Goal: Information Seeking & Learning: Check status

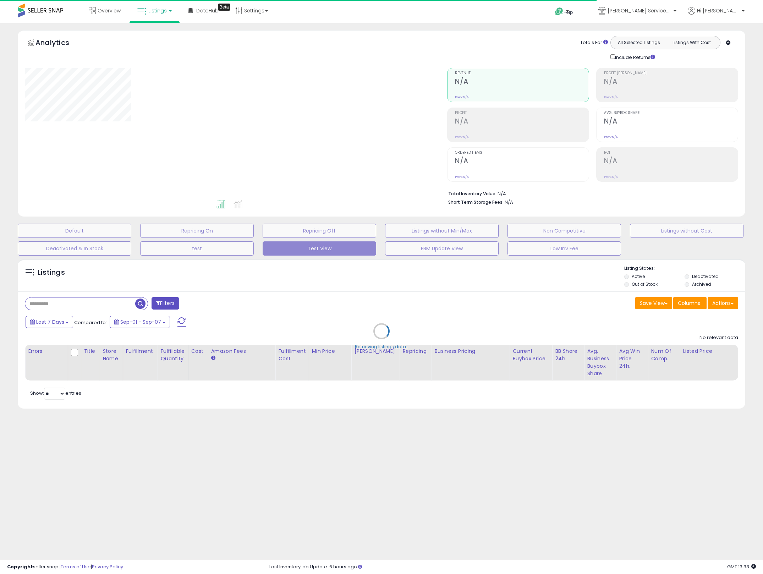
type input "****"
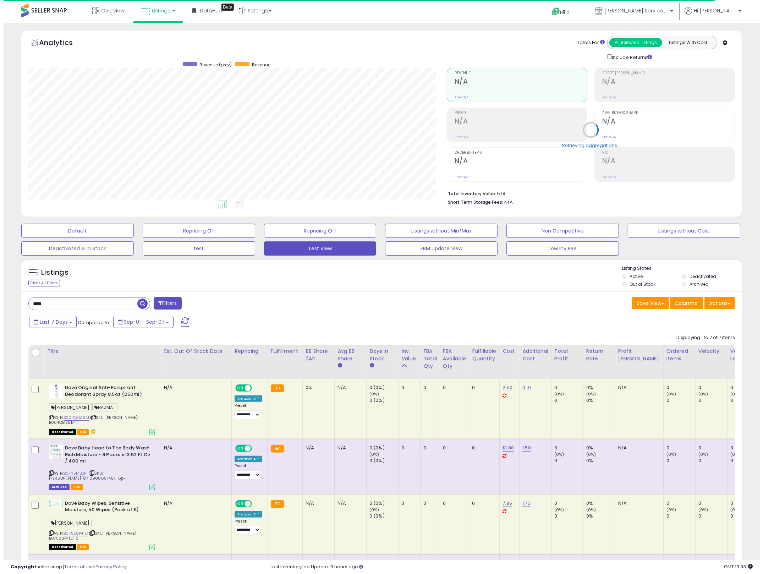
scroll to position [145, 419]
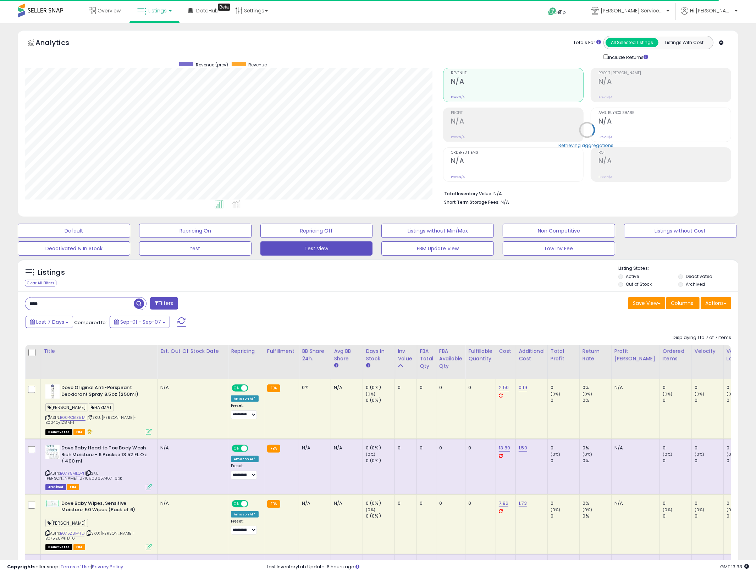
click at [116, 310] on input "****" at bounding box center [79, 303] width 109 height 12
click at [116, 310] on input "****" at bounding box center [114, 303] width 178 height 12
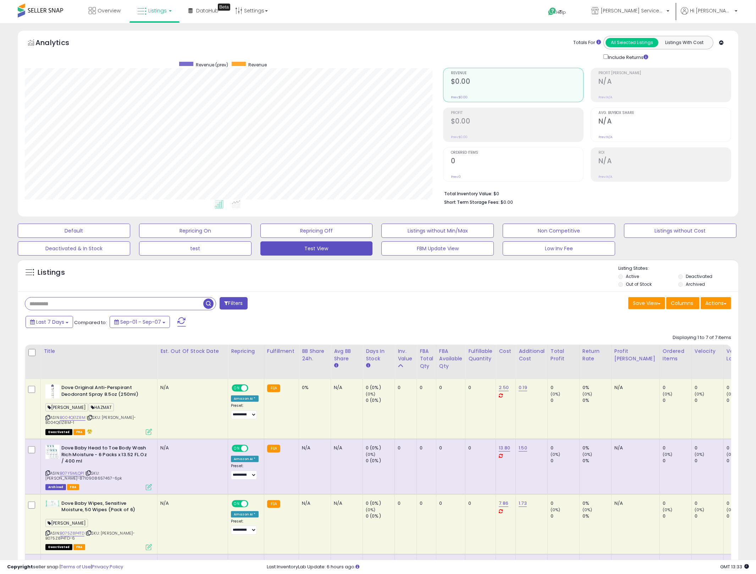
click at [689, 277] on label "Deactivated" at bounding box center [699, 276] width 27 height 6
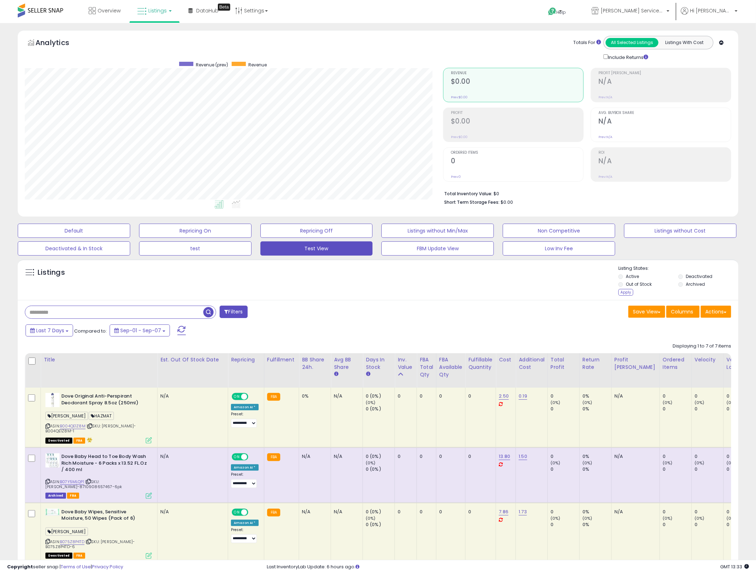
click at [681, 280] on li "Deactivated" at bounding box center [707, 277] width 59 height 8
click at [687, 284] on label "Archived" at bounding box center [695, 284] width 19 height 6
click at [685, 279] on li "Deactivated" at bounding box center [707, 277] width 59 height 8
click at [623, 299] on div "Listings Active" at bounding box center [378, 279] width 721 height 41
click at [625, 291] on div "Apply" at bounding box center [625, 292] width 15 height 7
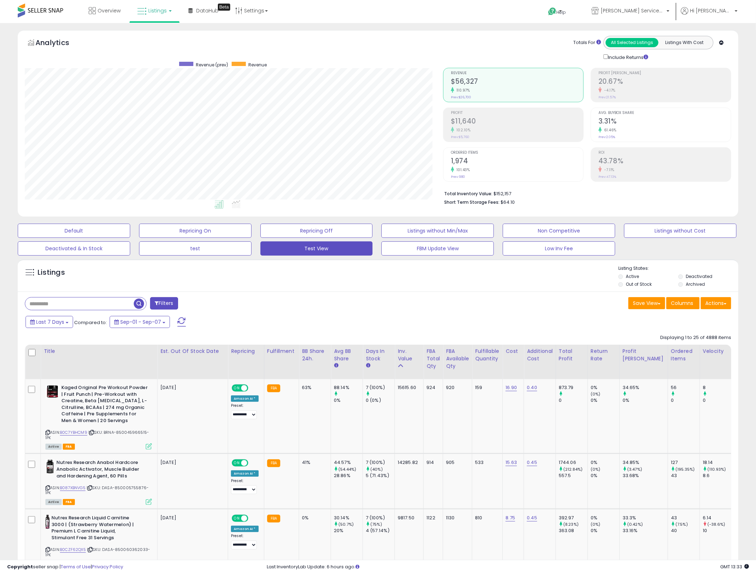
click at [395, 299] on div "Save View Save As New View Update Current View Columns Actions Import Import Wa…" at bounding box center [557, 304] width 359 height 14
click at [496, 309] on div "Save View Save As New View Update Current View Columns Actions Import Import Wa…" at bounding box center [557, 304] width 359 height 14
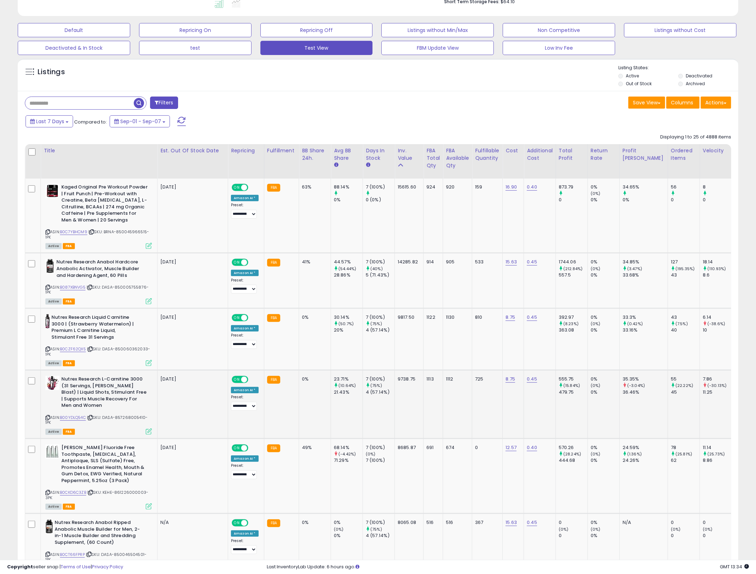
scroll to position [238, 0]
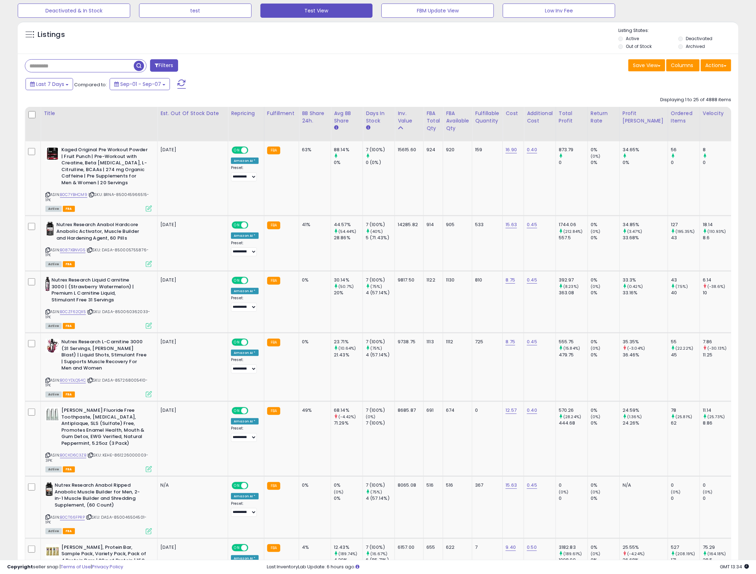
click at [456, 84] on div "Last 7 Days Compared to: Sep-01 - Sep-07" at bounding box center [289, 85] width 530 height 16
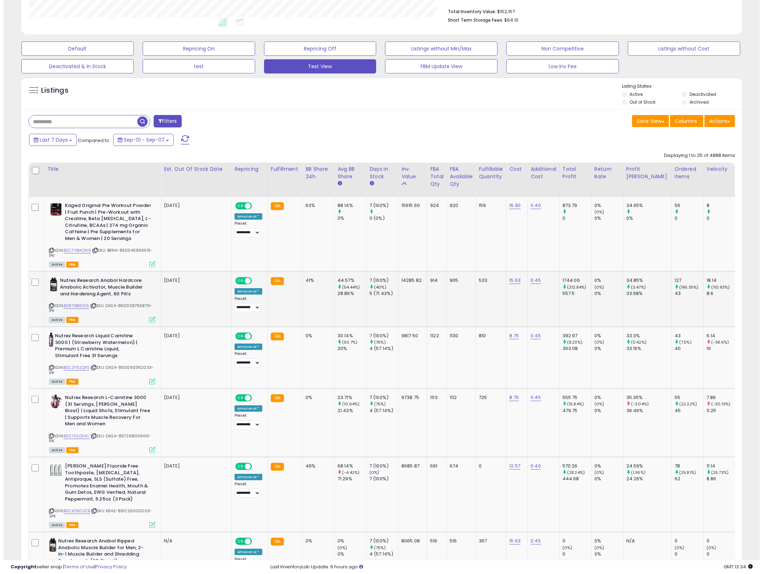
scroll to position [183, 0]
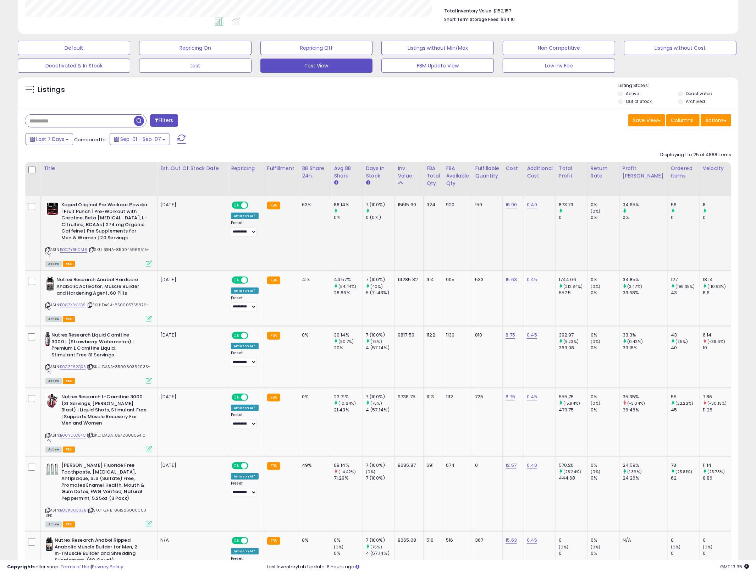
click at [152, 261] on icon at bounding box center [149, 263] width 6 height 6
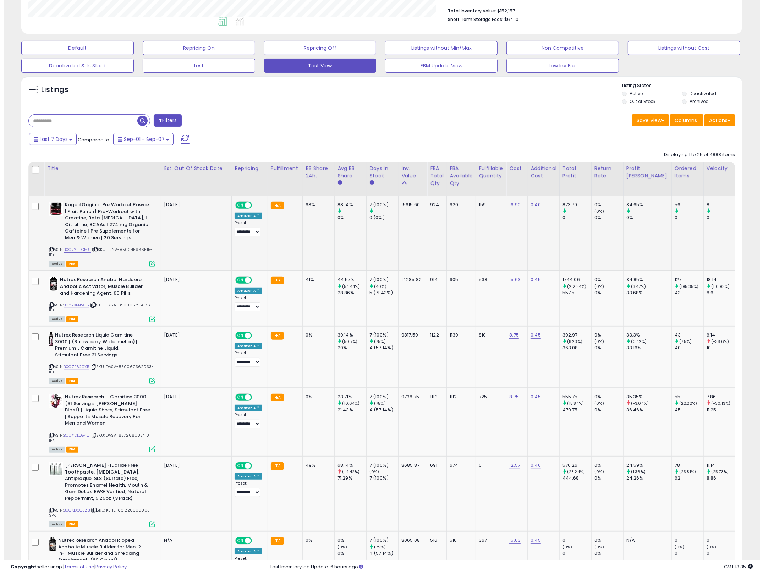
scroll to position [145, 422]
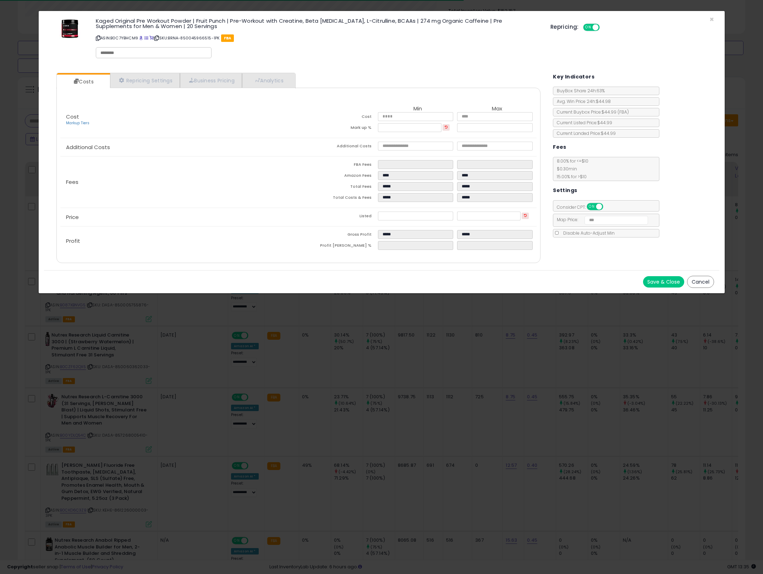
click at [274, 73] on li "Analytics" at bounding box center [268, 80] width 53 height 15
click at [291, 81] on link "Analytics" at bounding box center [268, 80] width 53 height 15
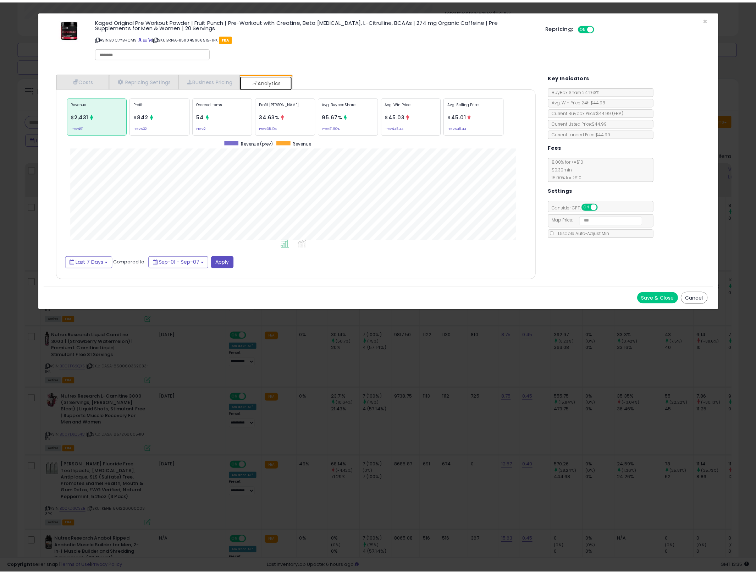
scroll to position [219, 498]
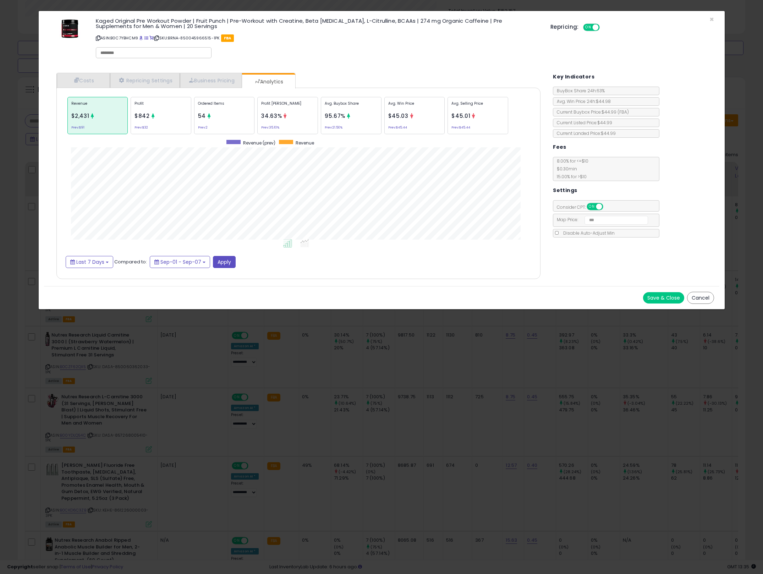
click at [393, 377] on div "× Close Kaged Original Pre Workout Powder | Fruit Punch | Pre-Workout with Crea…" at bounding box center [381, 287] width 763 height 574
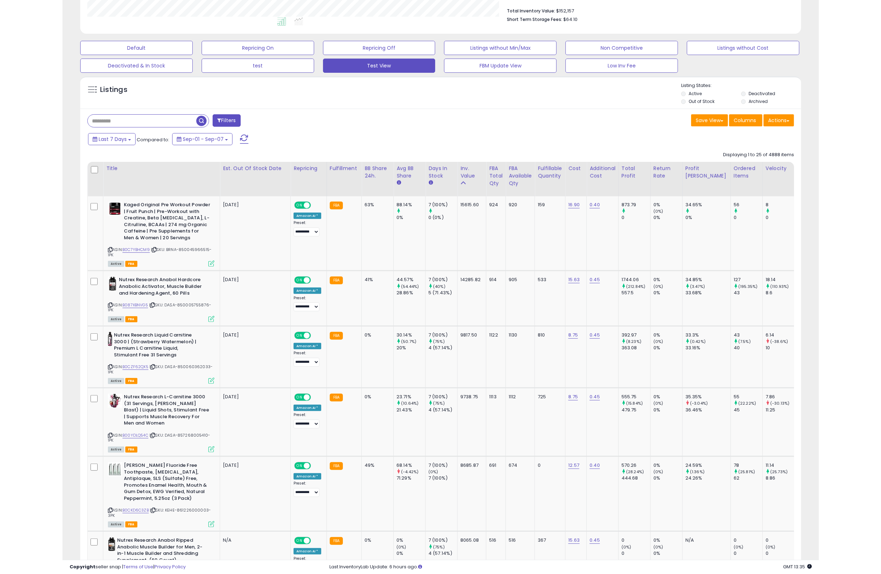
scroll to position [354643, 354370]
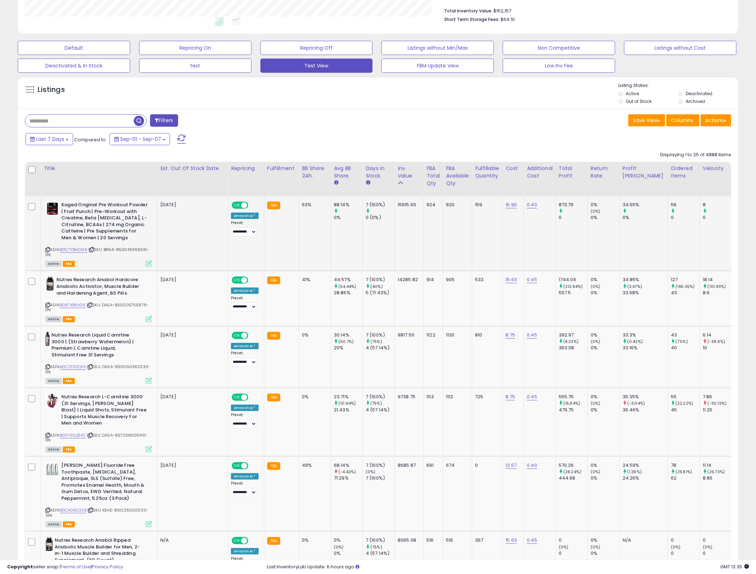
click at [607, 218] on div "0%" at bounding box center [605, 217] width 29 height 6
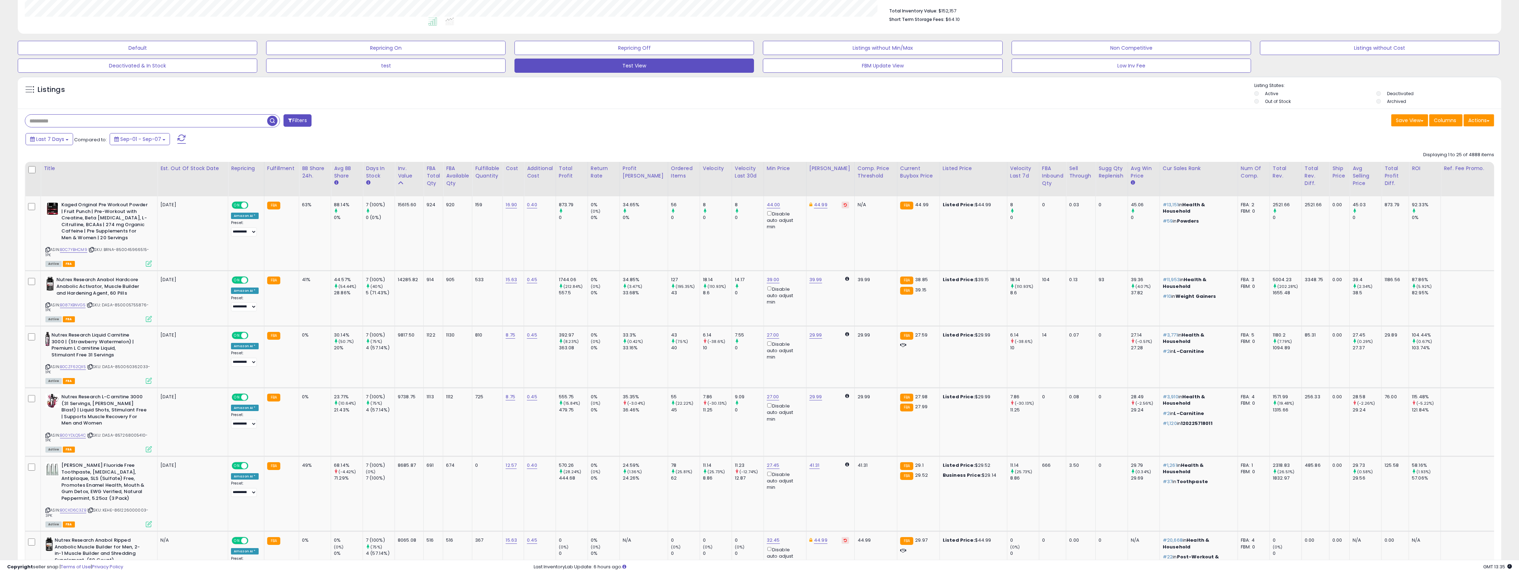
scroll to position [145, 863]
click at [48, 250] on icon at bounding box center [47, 250] width 5 height 4
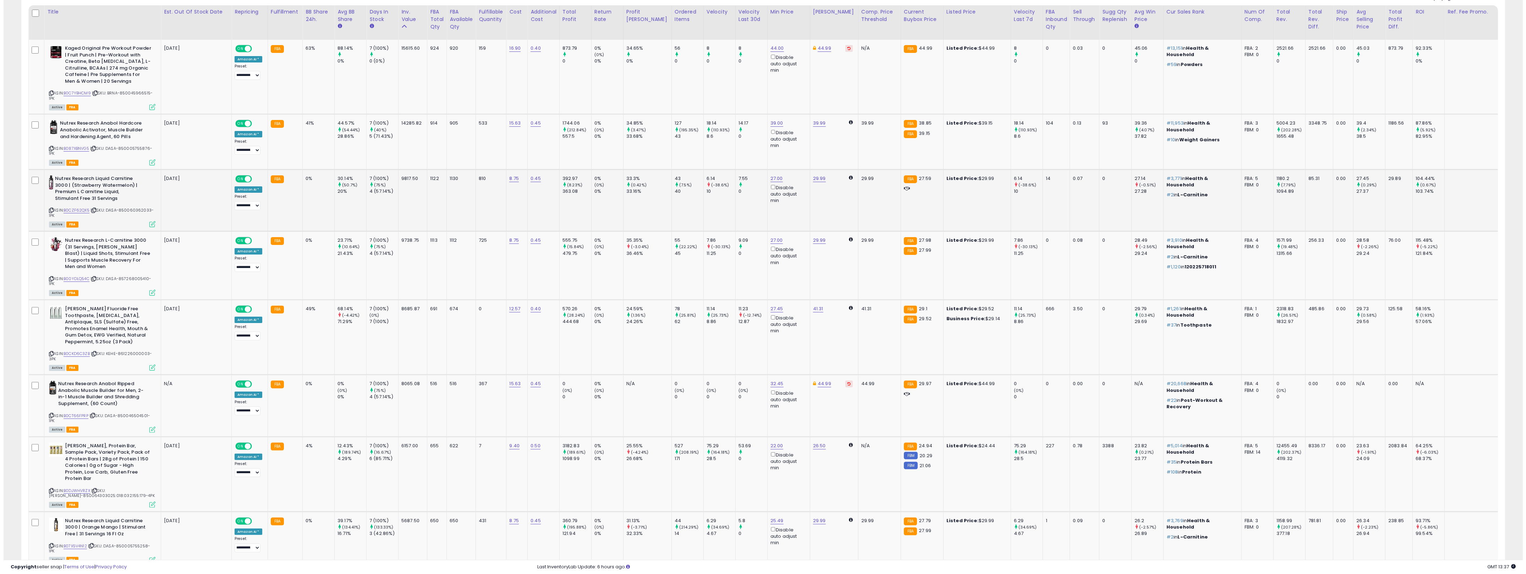
scroll to position [352, 0]
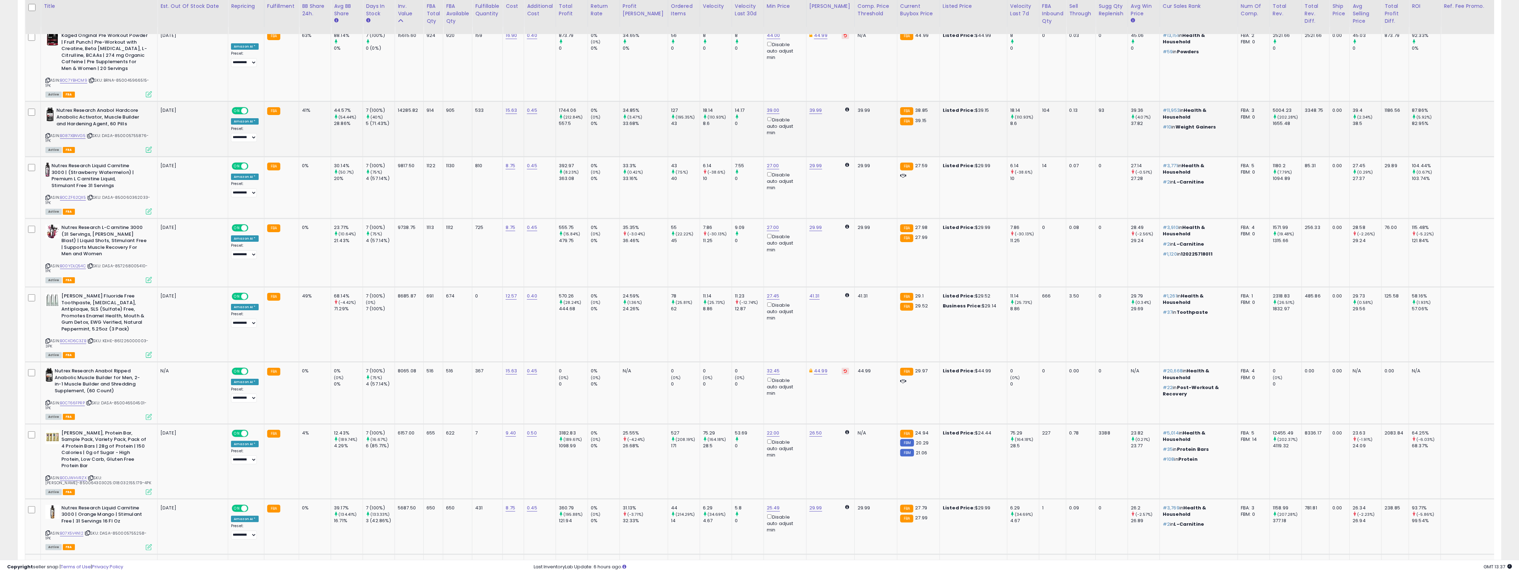
click at [149, 150] on icon at bounding box center [149, 150] width 6 height 6
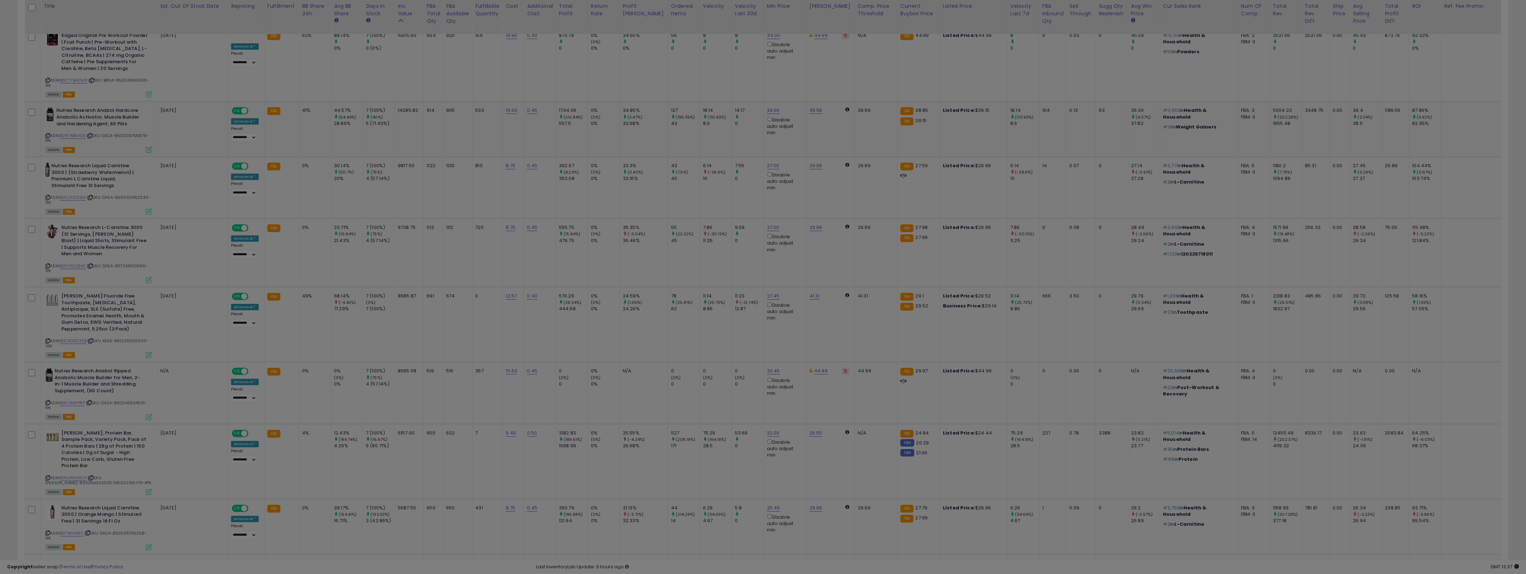
scroll to position [145, 867]
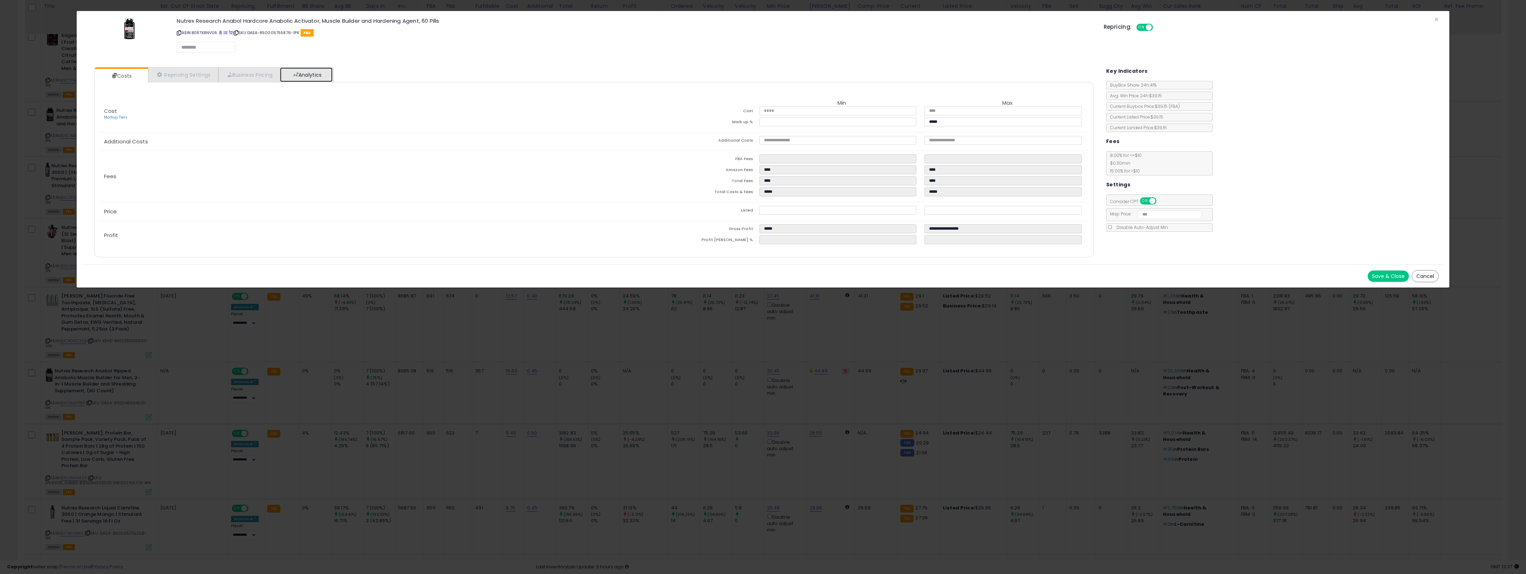
click at [328, 77] on link "Analytics" at bounding box center [306, 74] width 53 height 15
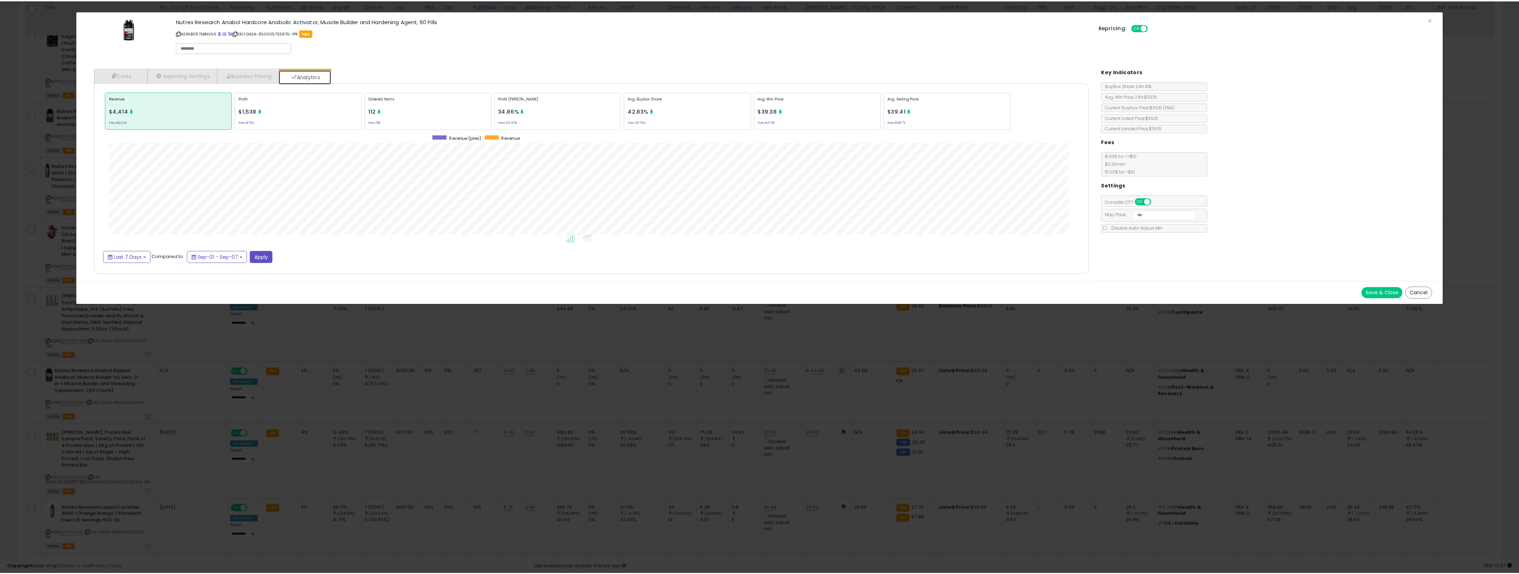
scroll to position [219, 1013]
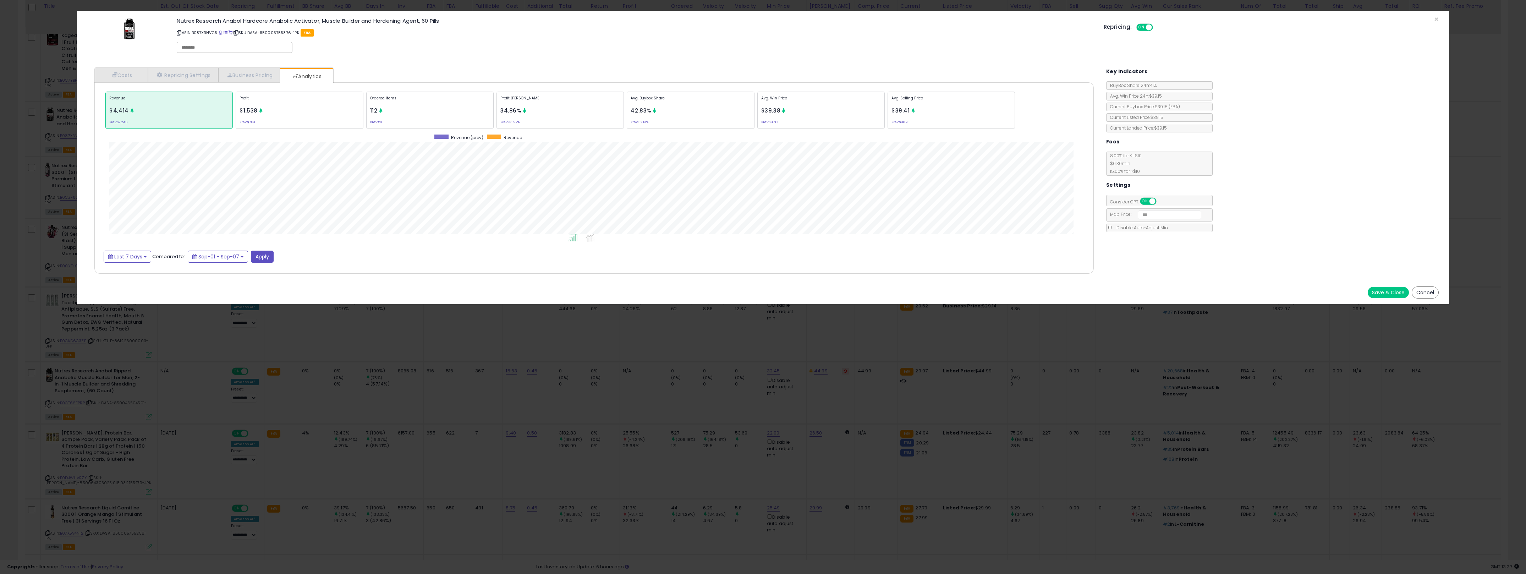
click at [708, 383] on div "× Close Nutrex Research Anabol Hardcore Anabolic Activator, Muscle Builder and …" at bounding box center [763, 287] width 1526 height 574
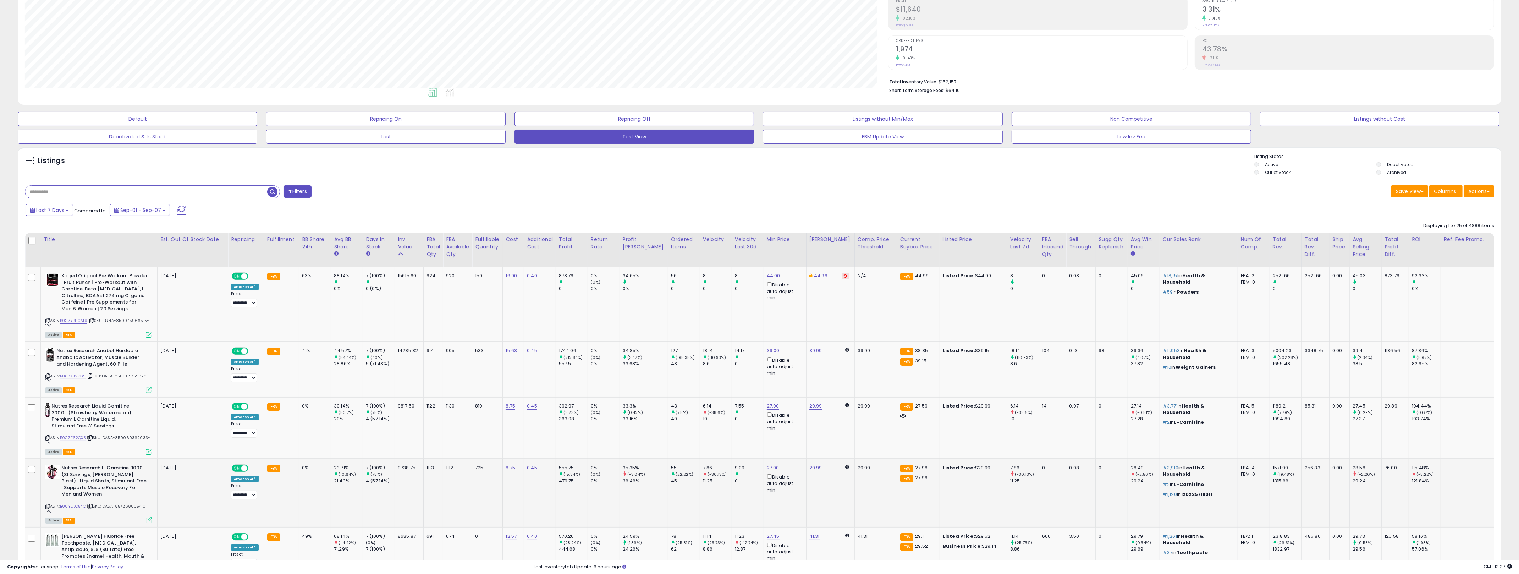
scroll to position [167, 0]
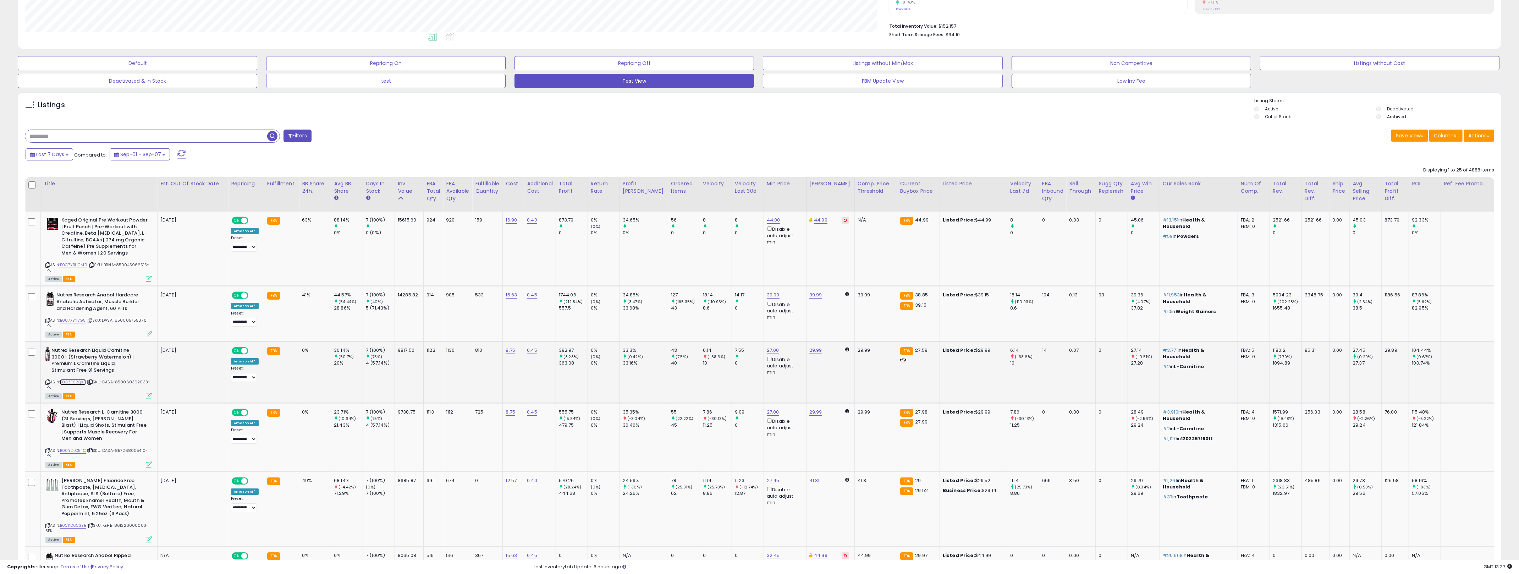
click at [81, 383] on link "B0CZF62QX5" at bounding box center [73, 382] width 26 height 6
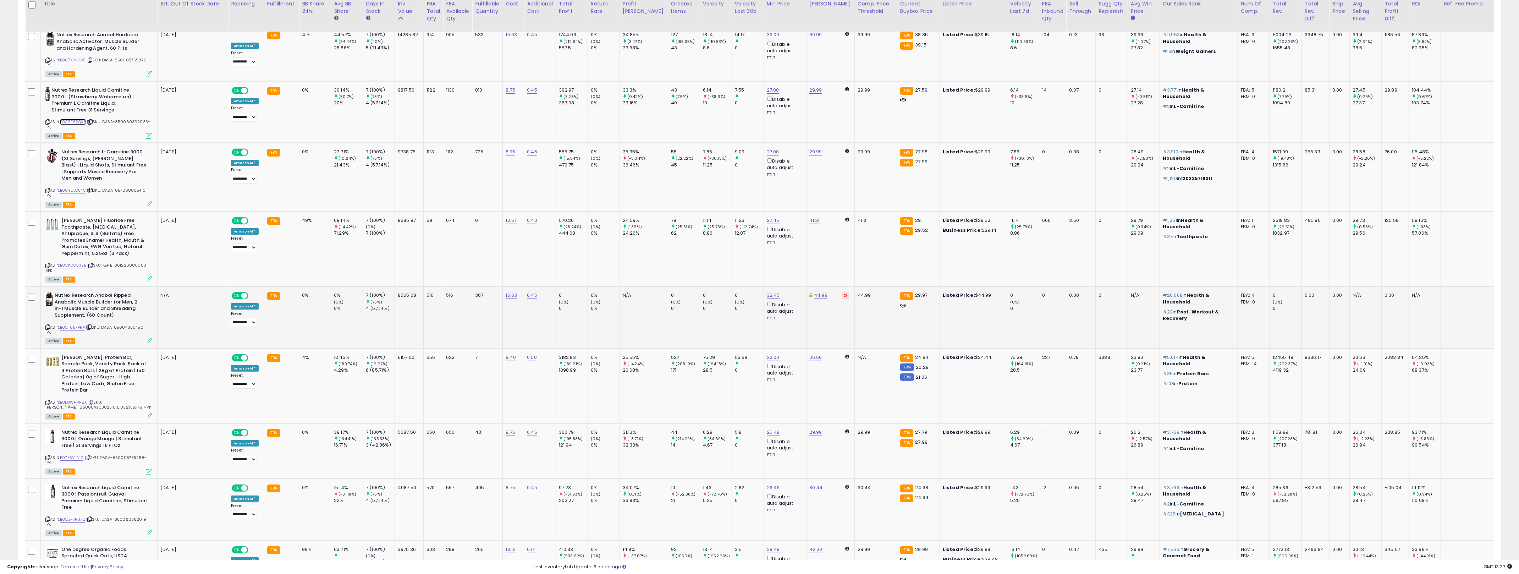
scroll to position [481, 0]
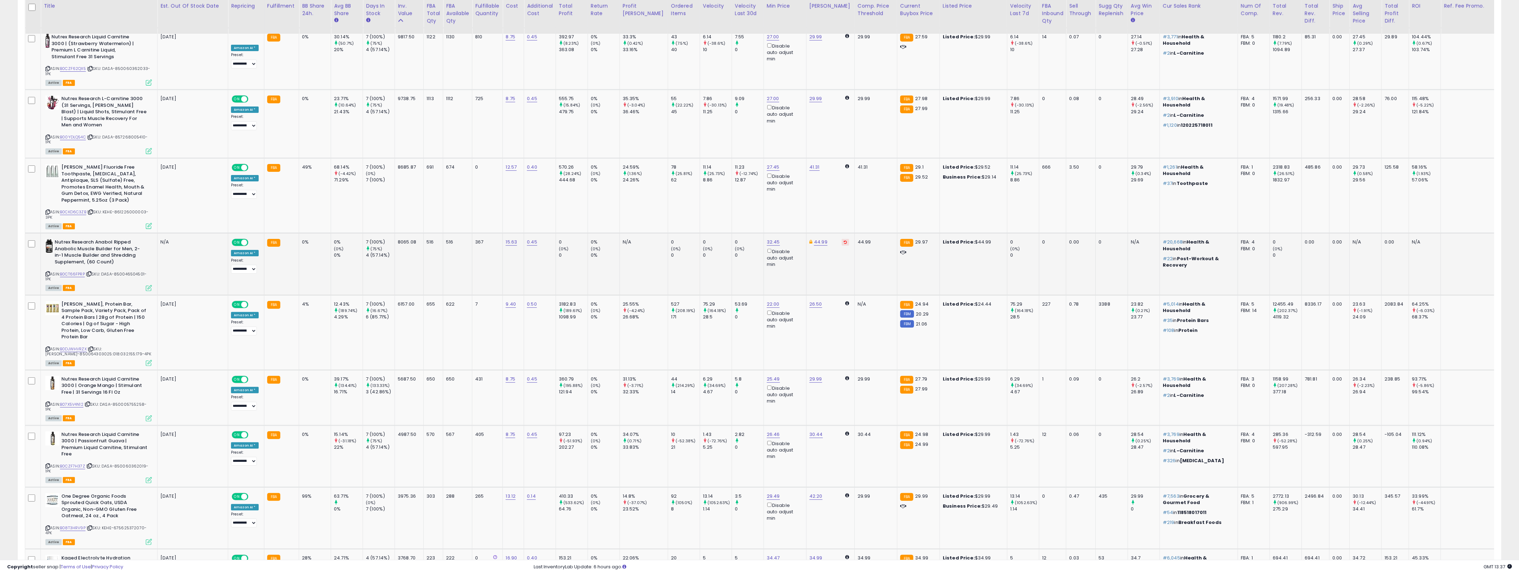
click at [107, 252] on b "Nutrex Research Anabol Ripped Anabolic Muscle Builder for Men, 2-in-1 Muscle Bu…" at bounding box center [98, 253] width 86 height 28
drag, startPoint x: 107, startPoint y: 252, endPoint x: 132, endPoint y: 273, distance: 32.4
click at [132, 273] on div "Nutrex Research Anabol Ripped Anabolic Muscle Builder for Men, 2-in-1 Muscle Bu…" at bounding box center [98, 264] width 108 height 51
click at [132, 273] on span "| SKU: DASA-850046504501-1PK" at bounding box center [95, 276] width 101 height 11
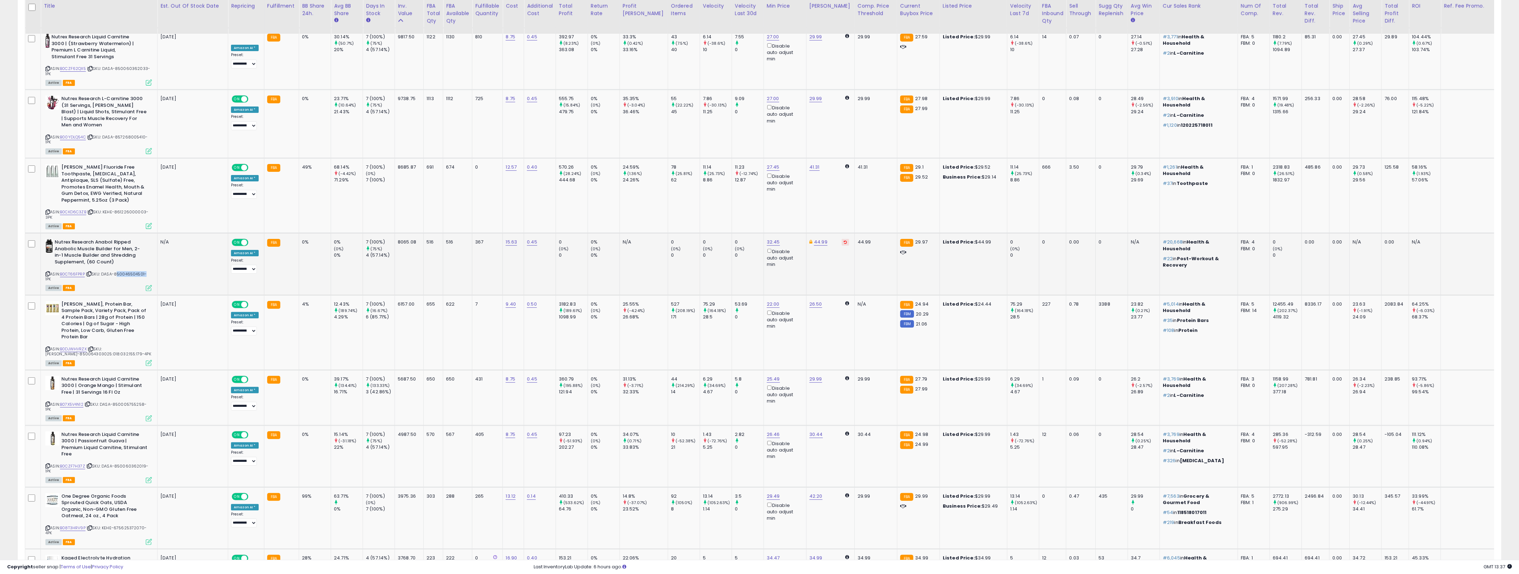
click at [132, 273] on span "| SKU: DASA-850046504501-1PK" at bounding box center [95, 276] width 101 height 11
drag, startPoint x: 132, startPoint y: 273, endPoint x: 103, endPoint y: 254, distance: 34.8
click at [103, 254] on div "Nutrex Research Anabol Ripped Anabolic Muscle Builder for Men, 2-in-1 Muscle Bu…" at bounding box center [98, 264] width 108 height 51
click at [103, 254] on b "Nutrex Research Anabol Ripped Anabolic Muscle Builder for Men, 2-in-1 Muscle Bu…" at bounding box center [98, 253] width 86 height 28
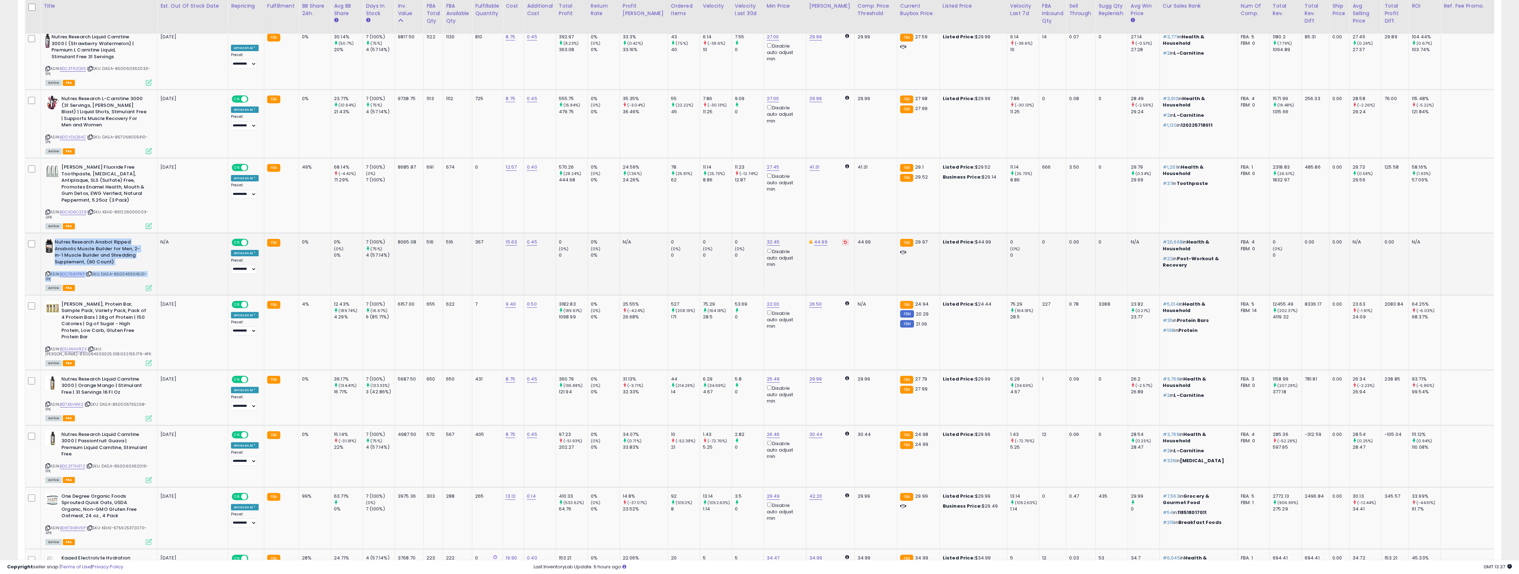
drag, startPoint x: 103, startPoint y: 254, endPoint x: 125, endPoint y: 274, distance: 29.9
click at [125, 274] on div "Nutrex Research Anabol Ripped Anabolic Muscle Builder for Men, 2-in-1 Muscle Bu…" at bounding box center [98, 264] width 108 height 51
click at [125, 274] on span "| SKU: DASA-850046504501-1PK" at bounding box center [95, 276] width 101 height 11
drag, startPoint x: 125, startPoint y: 274, endPoint x: 109, endPoint y: 274, distance: 16.3
click at [109, 274] on span "| SKU: DASA-850046504501-1PK" at bounding box center [95, 276] width 101 height 11
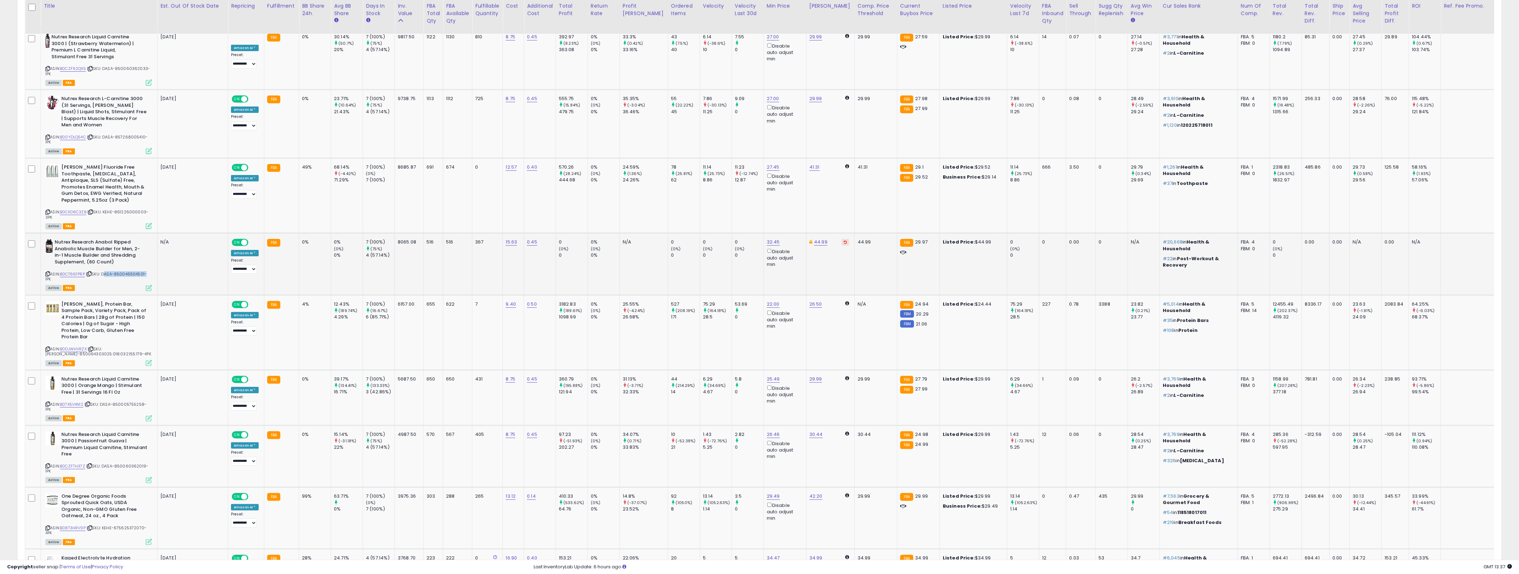
click at [109, 274] on span "| SKU: DASA-850046504501-1PK" at bounding box center [95, 276] width 101 height 11
drag, startPoint x: 109, startPoint y: 274, endPoint x: 134, endPoint y: 275, distance: 25.2
click at [134, 275] on span "| SKU: DASA-850046504501-1PK" at bounding box center [95, 276] width 101 height 11
drag, startPoint x: 134, startPoint y: 275, endPoint x: 129, endPoint y: 273, distance: 5.4
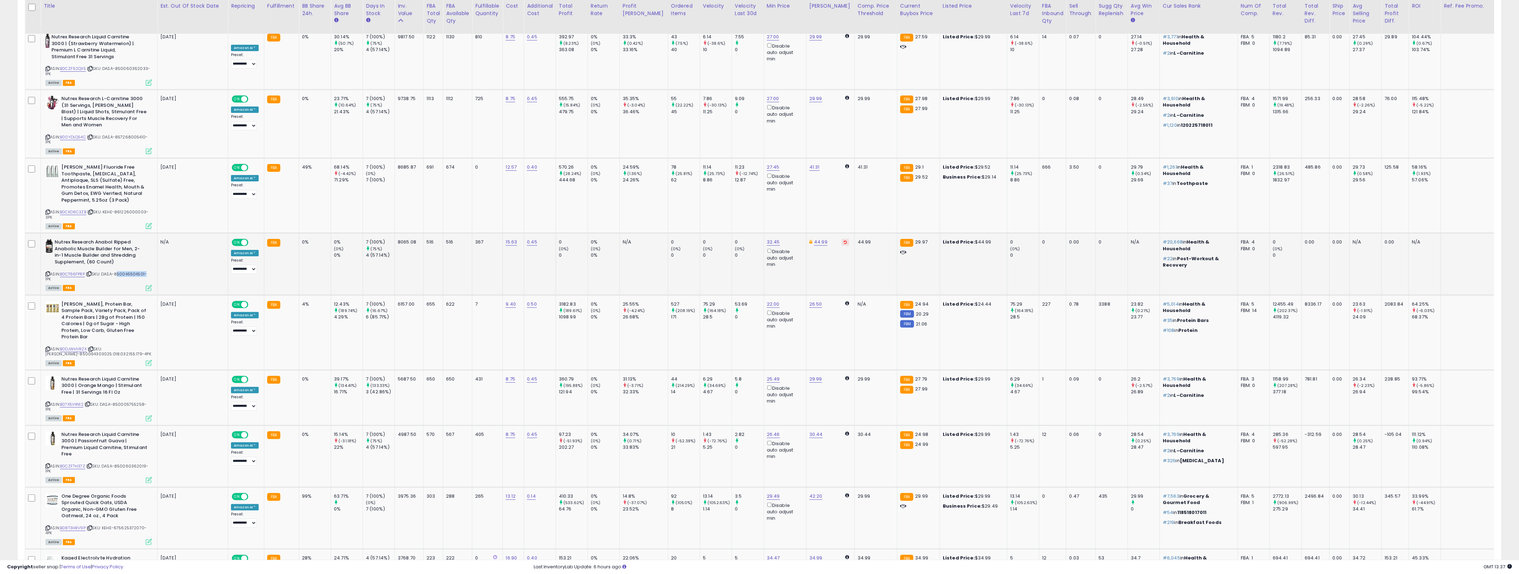
click at [129, 273] on span "| SKU: DASA-850046504501-1PK" at bounding box center [95, 276] width 101 height 11
click at [547, 224] on td "0.40" at bounding box center [540, 195] width 32 height 75
drag, startPoint x: 743, startPoint y: 289, endPoint x: 555, endPoint y: 244, distance: 193.3
click at [555, 244] on tr "Nutrex Research Anabol Ripped Anabolic Muscle Builder for Men, 2-in-1 Muscle Bu…" at bounding box center [798, 264] width 1547 height 62
click at [556, 244] on td "0 (0%) 0" at bounding box center [572, 264] width 32 height 62
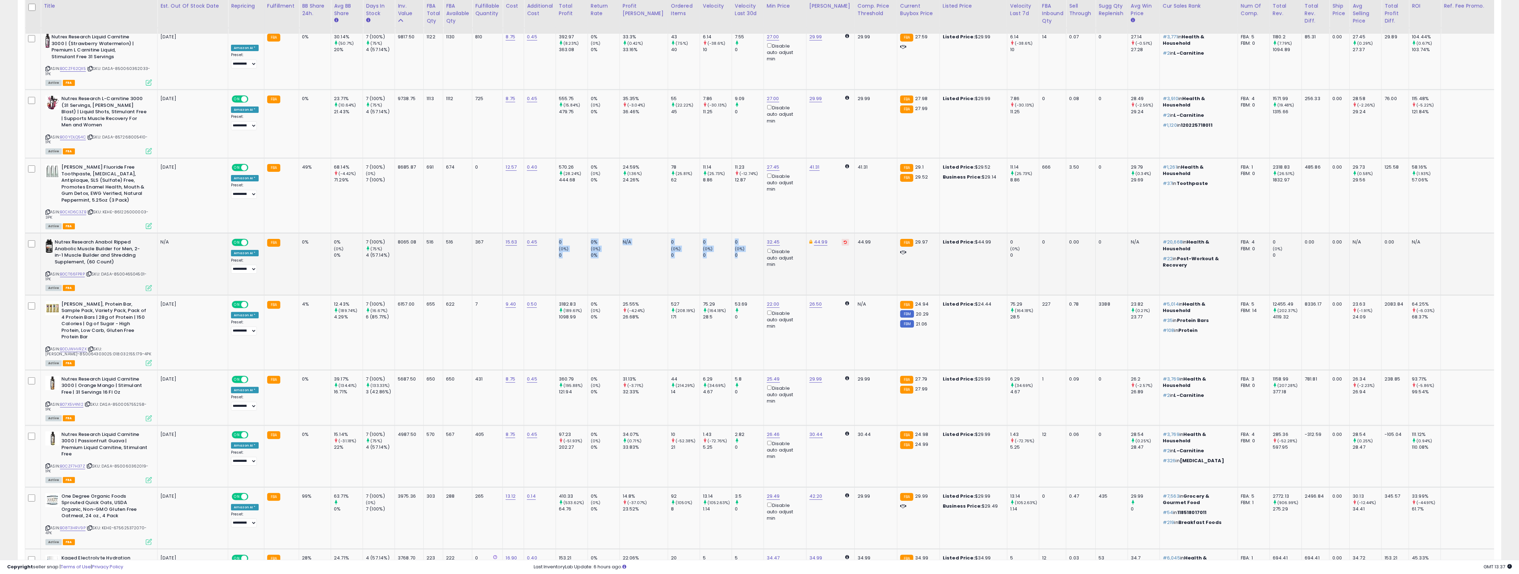
drag, startPoint x: 555, startPoint y: 244, endPoint x: 718, endPoint y: 269, distance: 164.6
click at [718, 269] on tr "Nutrex Research Anabol Ripped Anabolic Muscle Builder for Men, 2-in-1 Muscle Bu…" at bounding box center [798, 264] width 1547 height 62
click at [732, 269] on td "0 (0%) 0" at bounding box center [748, 264] width 32 height 62
drag, startPoint x: 718, startPoint y: 269, endPoint x: 554, endPoint y: 242, distance: 165.7
click at [554, 242] on tr "Nutrex Research Anabol Ripped Anabolic Muscle Builder for Men, 2-in-1 Muscle Bu…" at bounding box center [798, 264] width 1547 height 62
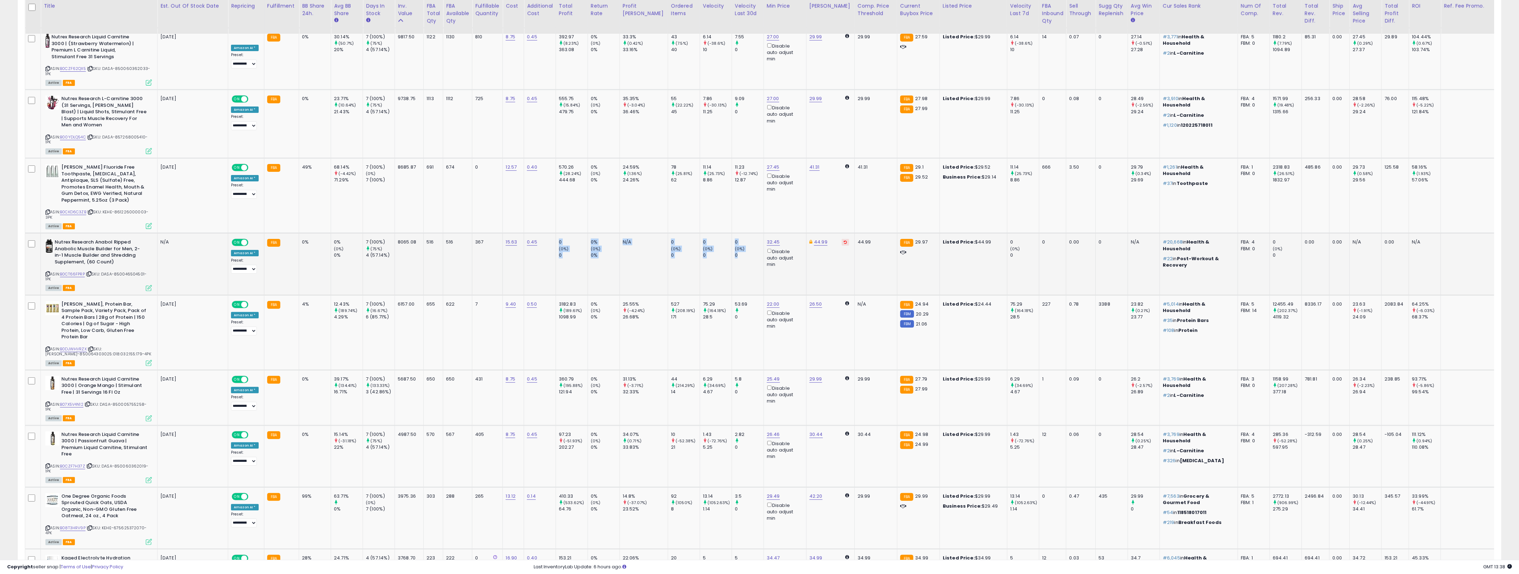
click at [554, 242] on td "0.45" at bounding box center [540, 264] width 32 height 62
drag, startPoint x: 554, startPoint y: 242, endPoint x: 731, endPoint y: 265, distance: 177.8
click at [732, 266] on tr "Nutrex Research Anabol Ripped Anabolic Muscle Builder for Men, 2-in-1 Muscle Bu…" at bounding box center [798, 264] width 1547 height 62
click at [732, 265] on td "0 (0%) 0" at bounding box center [748, 264] width 32 height 62
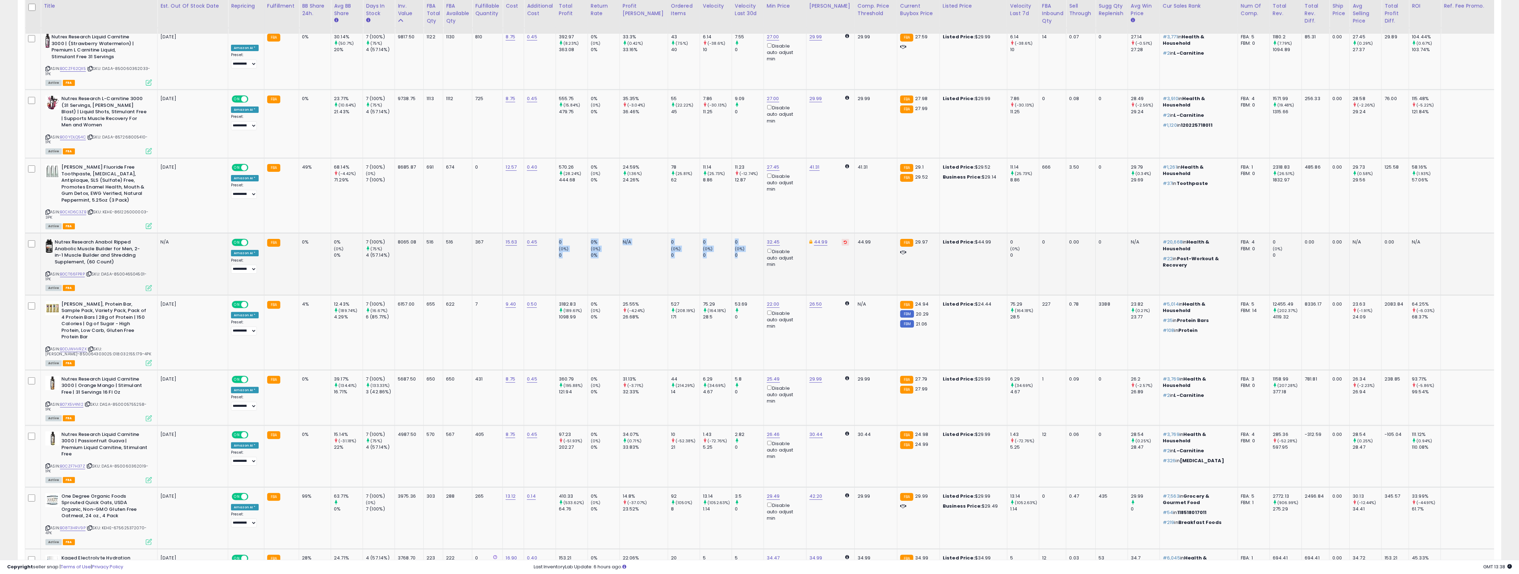
drag, startPoint x: 727, startPoint y: 265, endPoint x: 556, endPoint y: 244, distance: 172.6
click at [556, 244] on tr "Nutrex Research Anabol Ripped Anabolic Muscle Builder for Men, 2-in-1 Muscle Bu…" at bounding box center [798, 264] width 1547 height 62
click at [552, 242] on td "0.45" at bounding box center [540, 264] width 32 height 62
drag, startPoint x: 557, startPoint y: 241, endPoint x: 726, endPoint y: 255, distance: 170.2
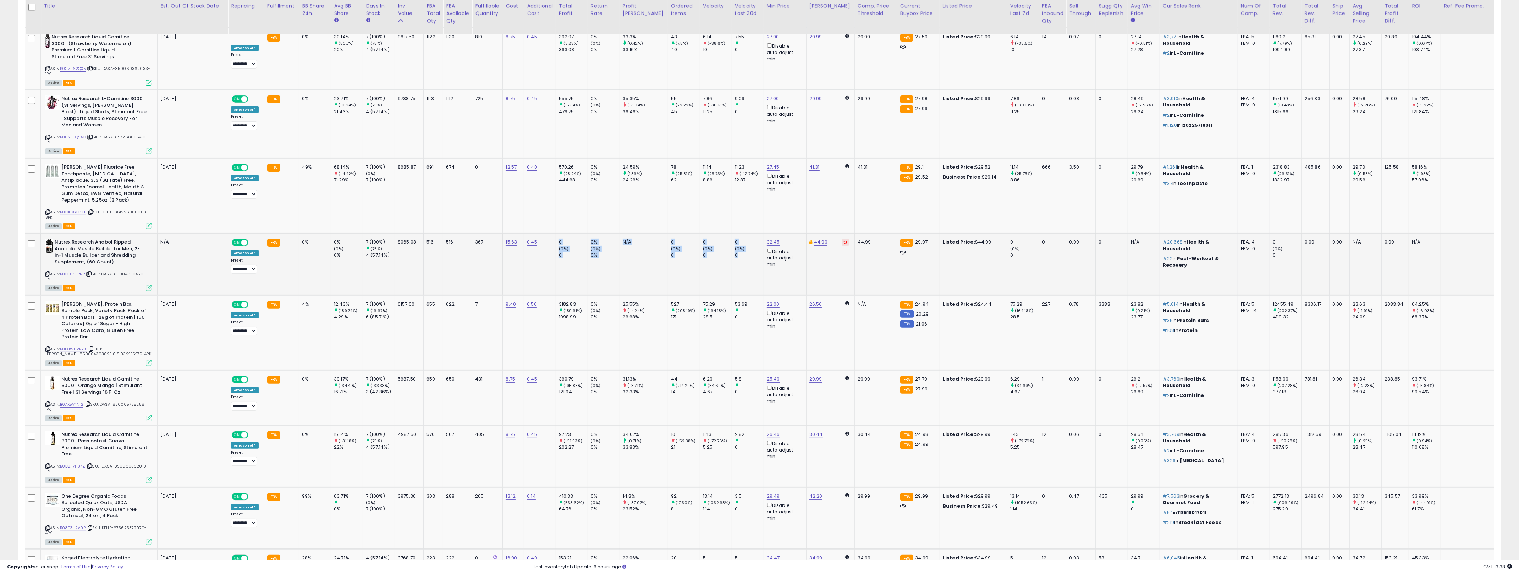
click at [726, 255] on tr "Nutrex Research Anabol Ripped Anabolic Muscle Builder for Men, 2-in-1 Muscle Bu…" at bounding box center [798, 264] width 1547 height 62
click at [164, 259] on td "N/A" at bounding box center [193, 264] width 71 height 62
click at [81, 246] on b "Nutrex Research Anabol Ripped Anabolic Muscle Builder for Men, 2-in-1 Muscle Bu…" at bounding box center [98, 253] width 86 height 28
drag, startPoint x: 81, startPoint y: 246, endPoint x: 735, endPoint y: 275, distance: 654.1
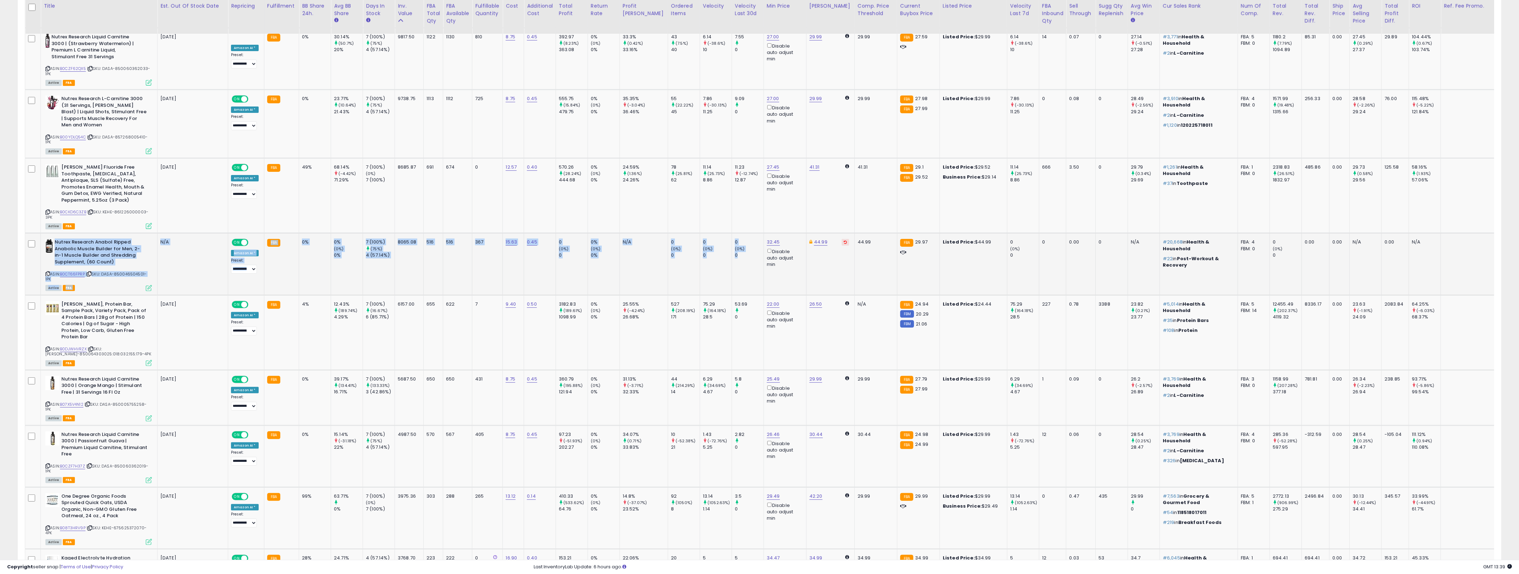
click at [735, 275] on tr "Nutrex Research Anabol Ripped Anabolic Muscle Builder for Men, 2-in-1 Muscle Bu…" at bounding box center [798, 264] width 1547 height 62
click at [762, 279] on td "32.45 Disable auto adjust min" at bounding box center [785, 264] width 43 height 62
drag, startPoint x: 769, startPoint y: 279, endPoint x: 70, endPoint y: 248, distance: 699.6
click at [70, 248] on tr "Nutrex Research Anabol Ripped Anabolic Muscle Builder for Men, 2-in-1 Muscle Bu…" at bounding box center [798, 264] width 1547 height 62
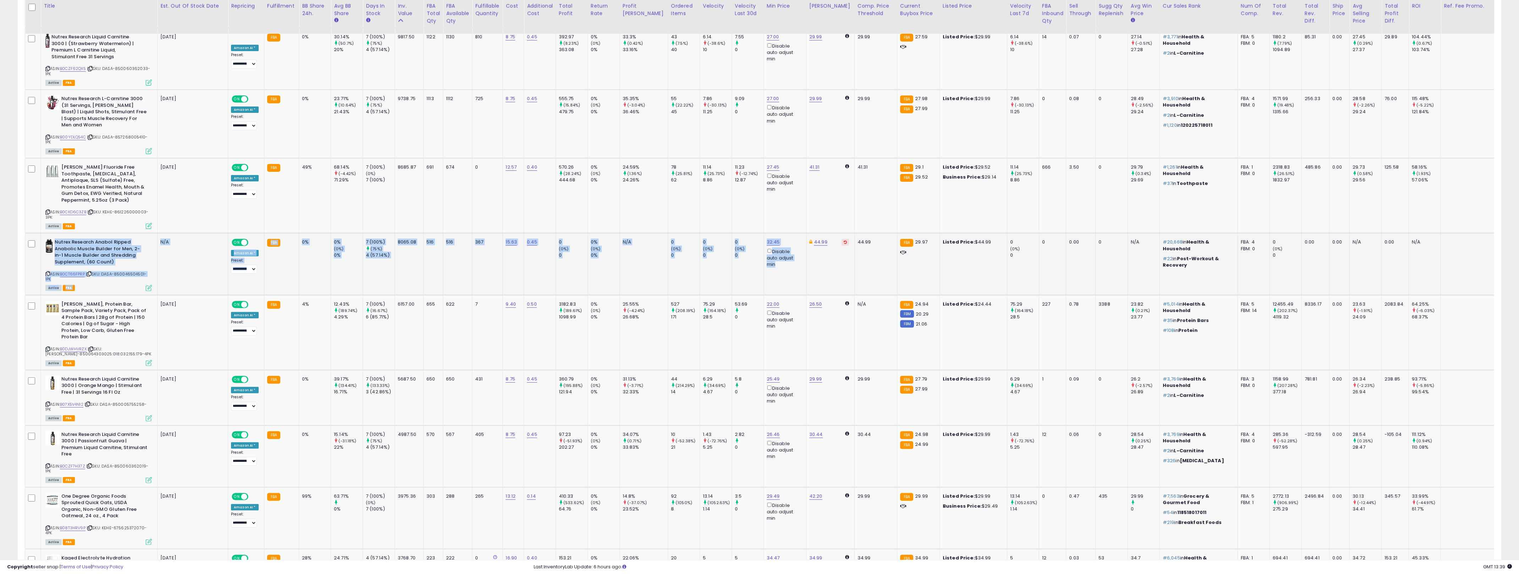
click at [70, 248] on b "Nutrex Research Anabol Ripped Anabolic Muscle Builder for Men, 2-in-1 Muscle Bu…" at bounding box center [98, 253] width 86 height 28
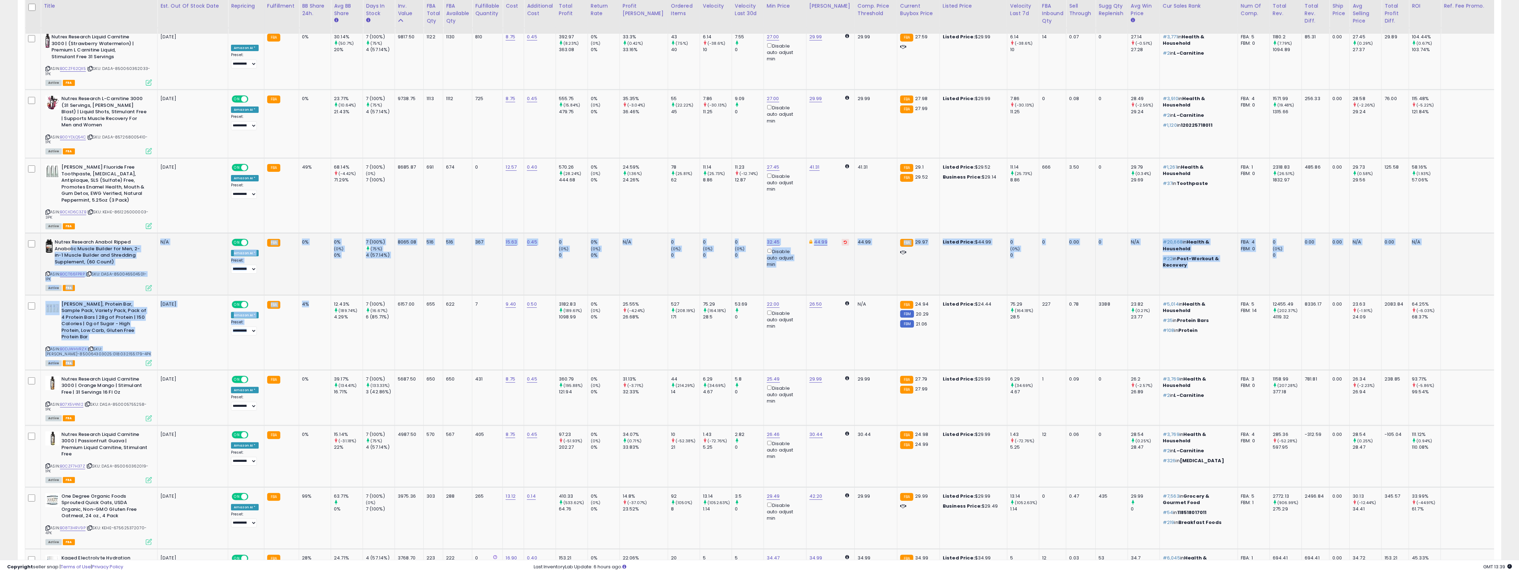
drag, startPoint x: 72, startPoint y: 249, endPoint x: 242, endPoint y: 291, distance: 175.5
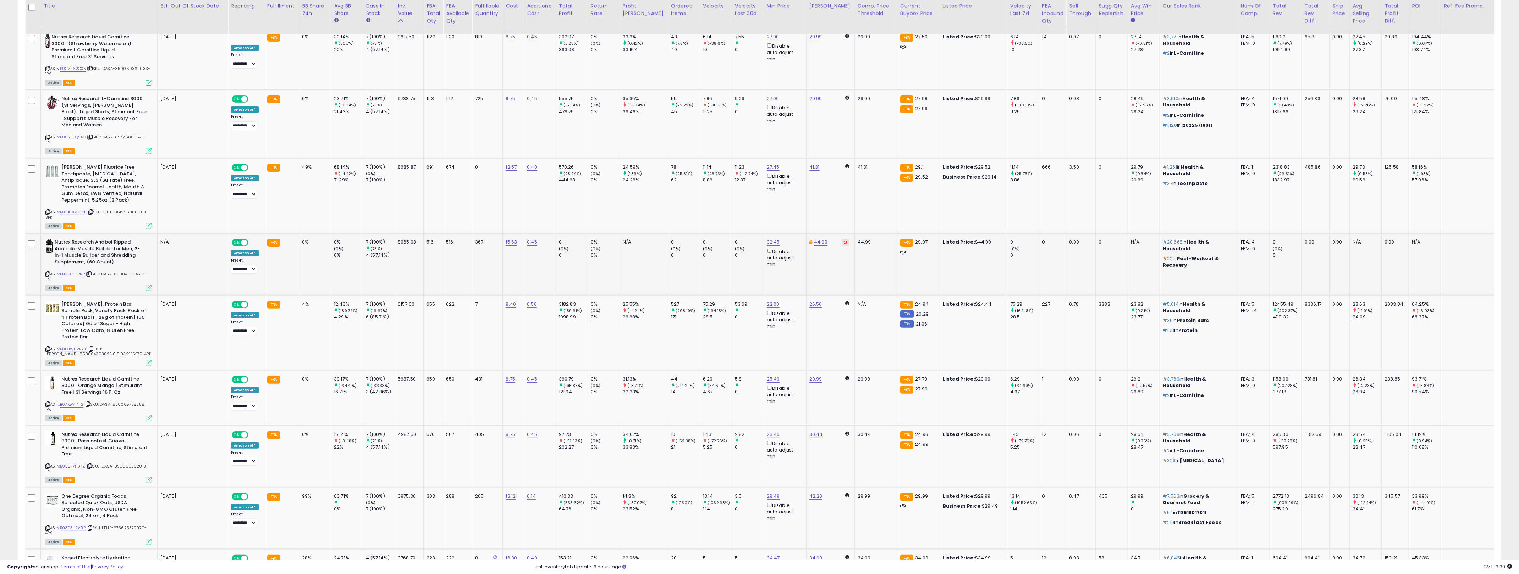
click at [94, 240] on b "Nutrex Research Anabol Ripped Anabolic Muscle Builder for Men, 2-in-1 Muscle Bu…" at bounding box center [98, 253] width 86 height 28
drag, startPoint x: 94, startPoint y: 240, endPoint x: 843, endPoint y: 268, distance: 749.5
click at [762, 268] on tr "Nutrex Research Anabol Ripped Anabolic Muscle Builder for Men, 2-in-1 Muscle Bu…" at bounding box center [798, 264] width 1547 height 62
click at [762, 273] on td "FBA 29.97" at bounding box center [918, 264] width 43 height 62
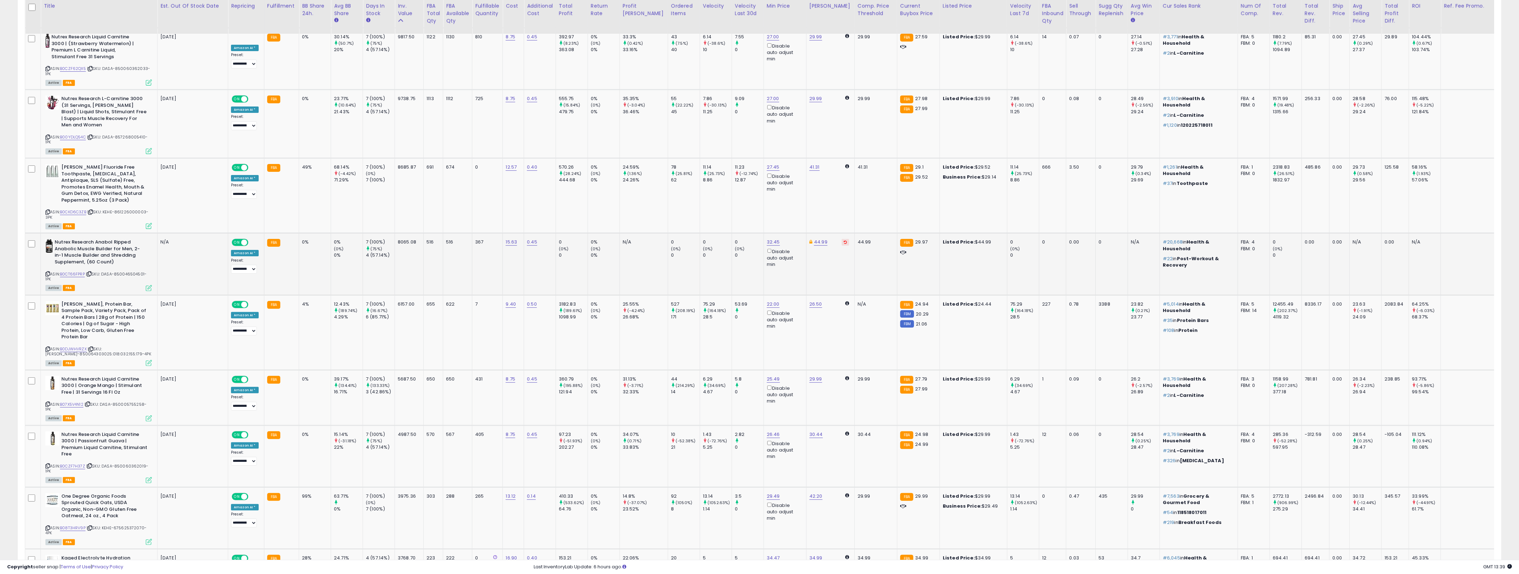
click at [762, 273] on td "FBA 29.97" at bounding box center [918, 264] width 43 height 62
click at [464, 269] on td "516" at bounding box center [457, 264] width 29 height 62
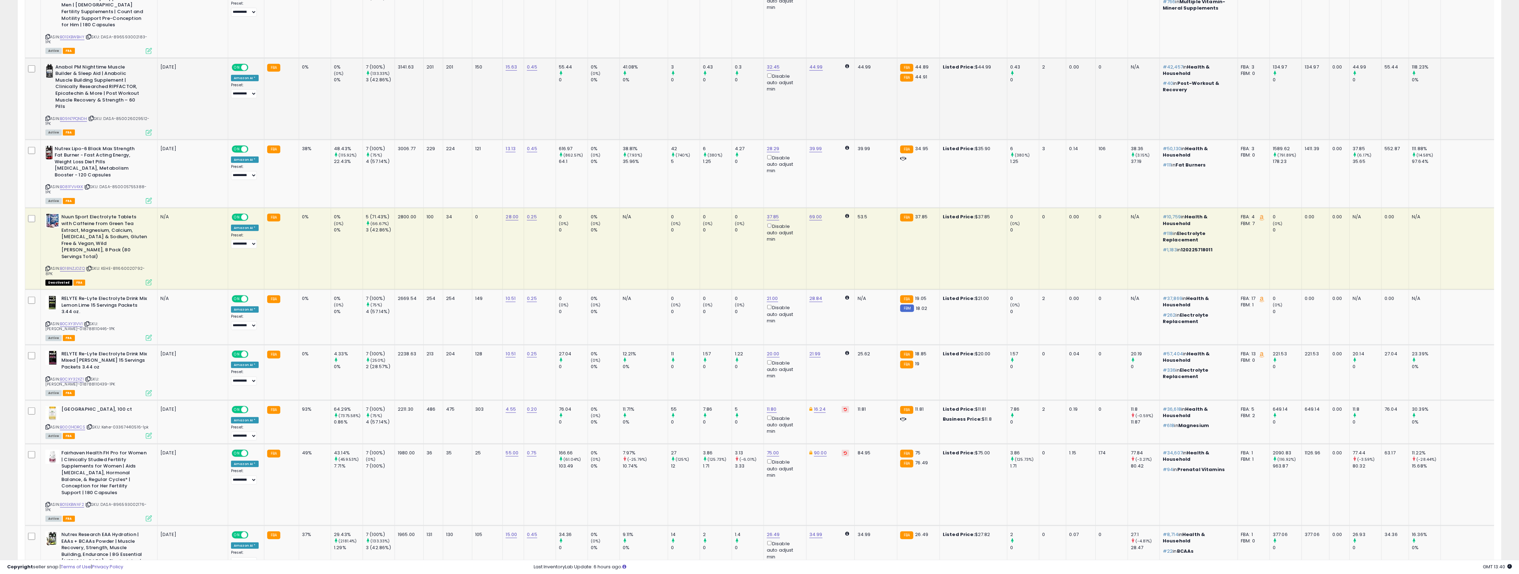
scroll to position [1140, 0]
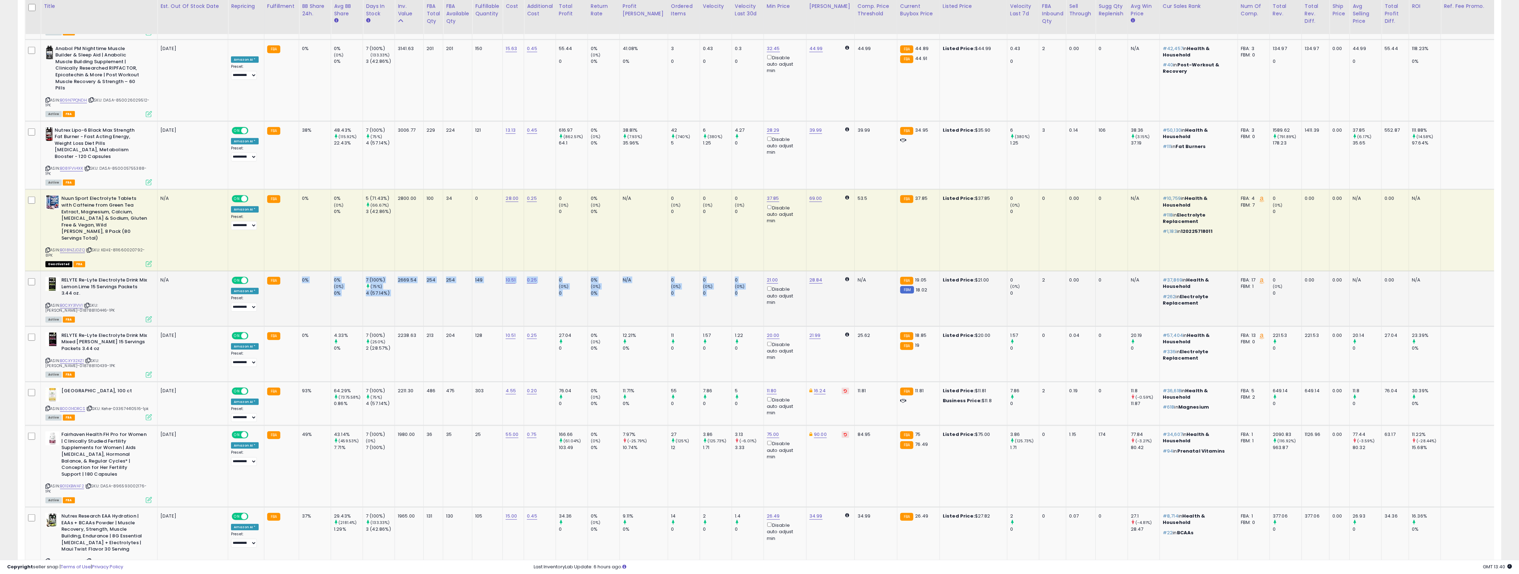
drag, startPoint x: 723, startPoint y: 270, endPoint x: 301, endPoint y: 244, distance: 423.0
click at [301, 271] on tr "RELYTE Re-Lyte Electrolyte Drink Mix Lemon Lime 15 Servings Packets 3.44 oz. AS…" at bounding box center [798, 298] width 1547 height 55
click at [302, 277] on div "0%" at bounding box center [313, 280] width 23 height 6
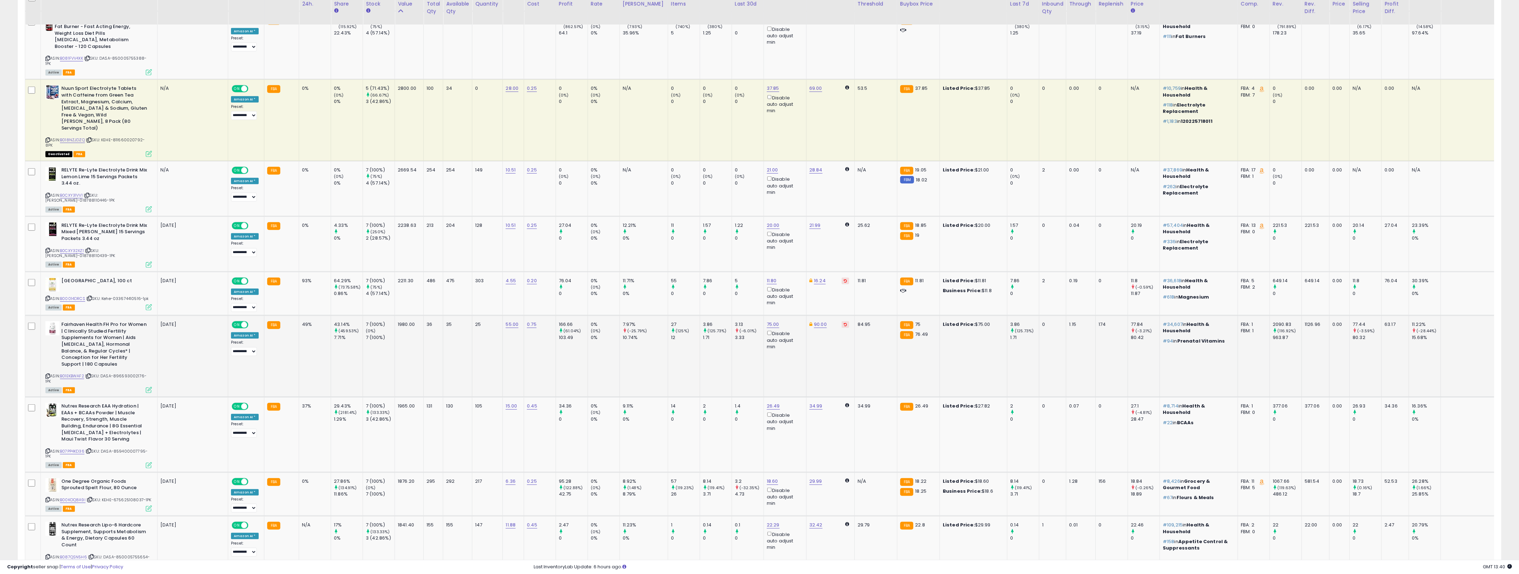
scroll to position [1384, 0]
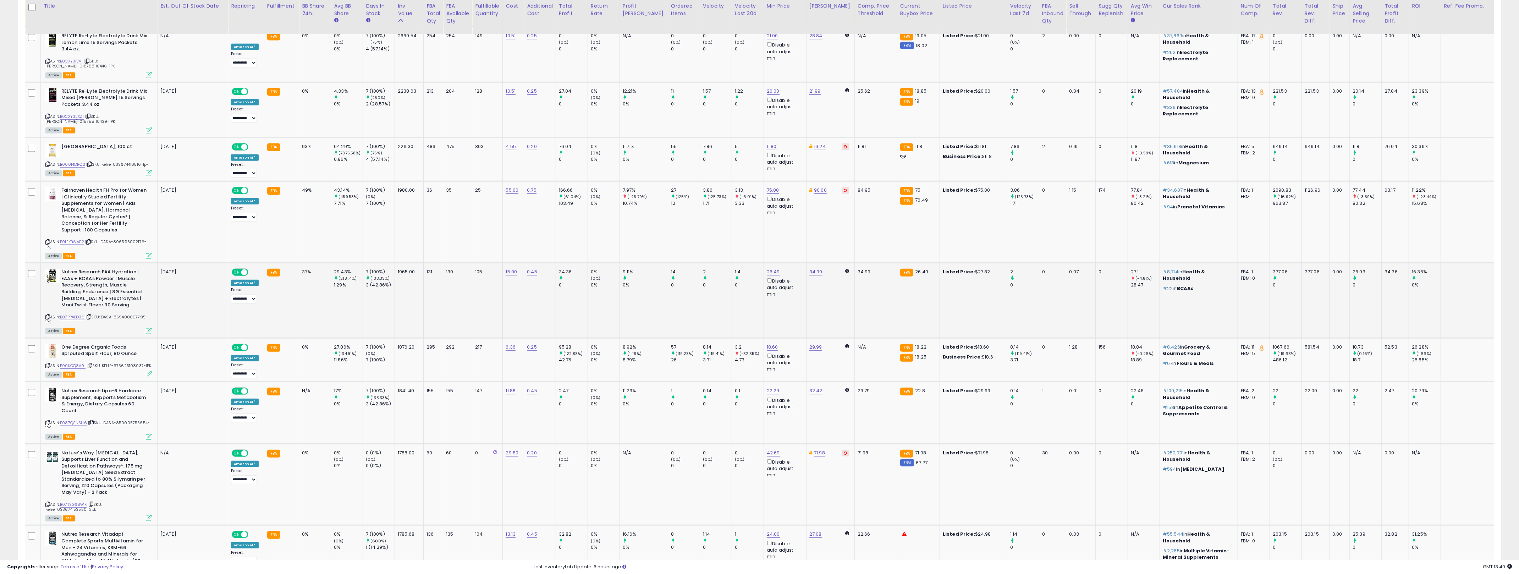
click at [304, 269] on div "37%" at bounding box center [313, 272] width 23 height 6
drag, startPoint x: 304, startPoint y: 217, endPoint x: 729, endPoint y: 265, distance: 428.1
click at [729, 265] on tr "Nutrex Research EAA Hydration | EAAs + BCAAs Powder | Muscle Recovery, Strength…" at bounding box center [798, 300] width 1547 height 75
click at [732, 265] on td "1.4 0" at bounding box center [748, 300] width 32 height 75
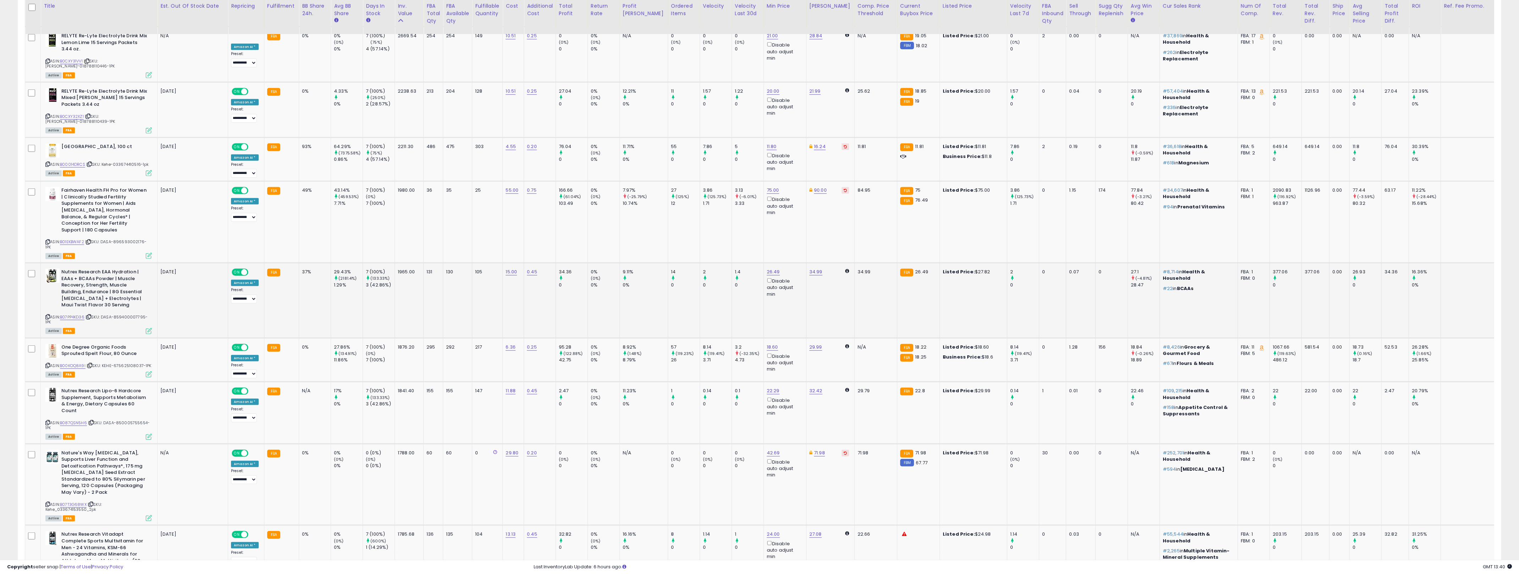
click at [732, 265] on td "1.4 0" at bounding box center [748, 300] width 32 height 75
drag, startPoint x: 729, startPoint y: 265, endPoint x: 294, endPoint y: 224, distance: 436.5
click at [294, 263] on tr "Nutrex Research EAA Hydration | EAAs + BCAAs Powder | Muscle Recovery, Strength…" at bounding box center [798, 300] width 1547 height 75
click at [304, 338] on td "0%" at bounding box center [315, 360] width 32 height 44
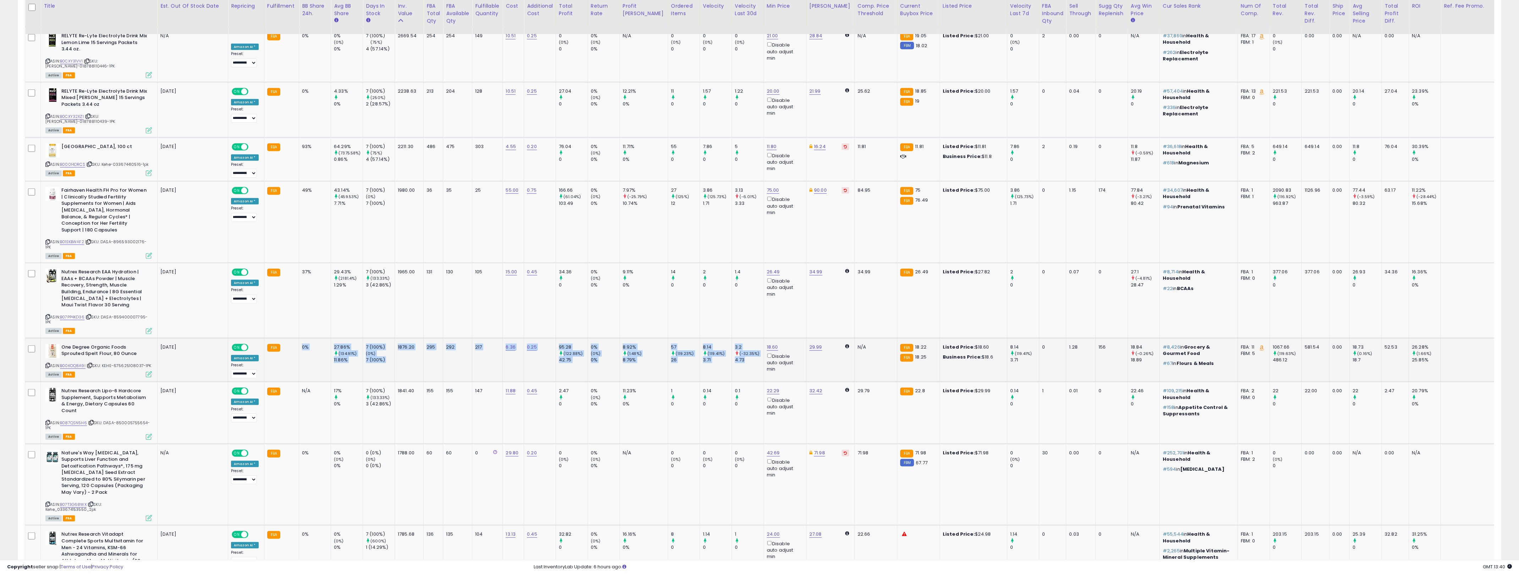
drag, startPoint x: 304, startPoint y: 287, endPoint x: 727, endPoint y: 321, distance: 424.3
click at [727, 338] on tr "One Degree Organic Foods Sprouted Spelt Flour, 80 Ounce ASIN: B00KOQ8A9I | SKU:…" at bounding box center [798, 360] width 1547 height 44
click at [732, 338] on td "3.2 (-32.35%) 4.73" at bounding box center [748, 360] width 32 height 44
drag, startPoint x: 727, startPoint y: 321, endPoint x: 300, endPoint y: 303, distance: 427.5
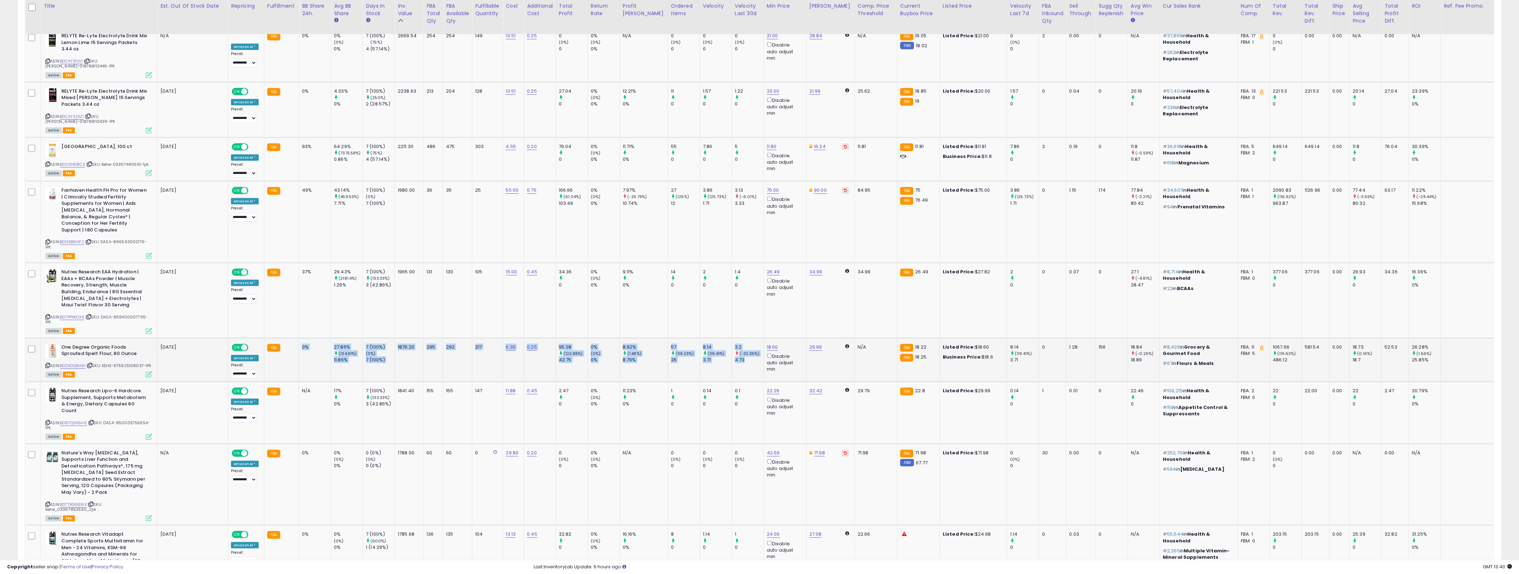
click at [300, 338] on tr "One Degree Organic Foods Sprouted Spelt Flour, 80 Ounce ASIN: B00KOQ8A9I | SKU:…" at bounding box center [798, 360] width 1547 height 44
click at [300, 338] on td "0%" at bounding box center [315, 360] width 32 height 44
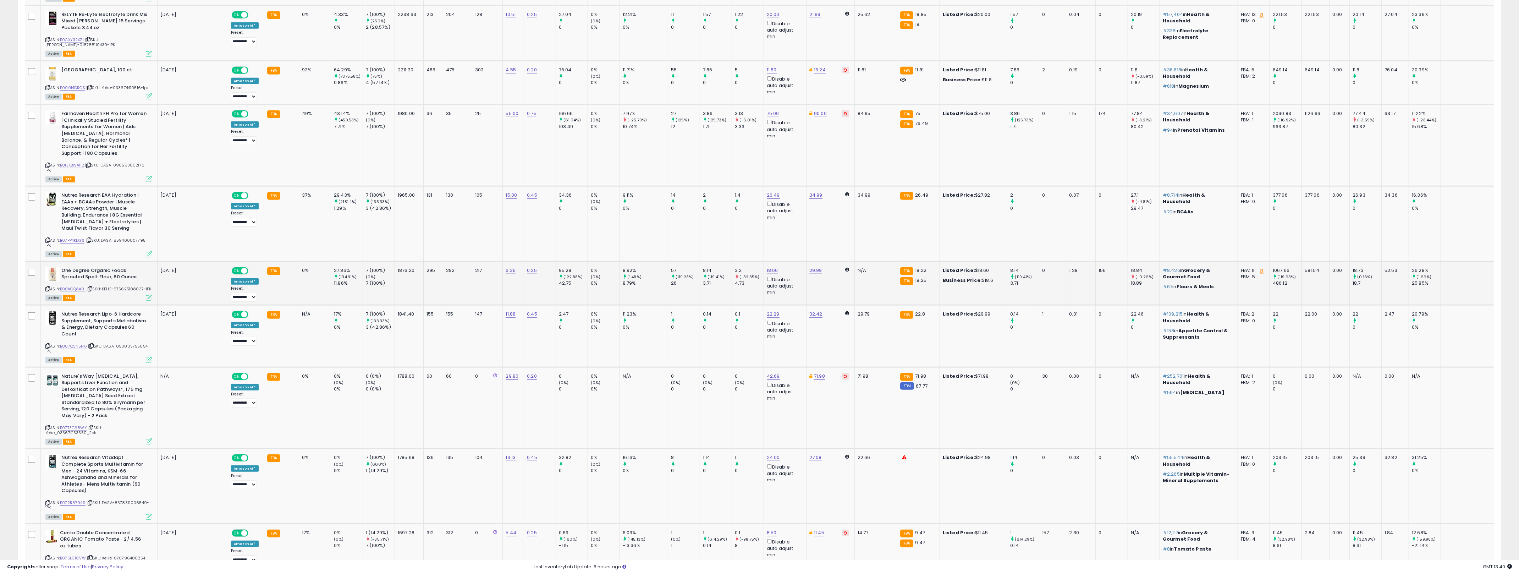
scroll to position [1473, 0]
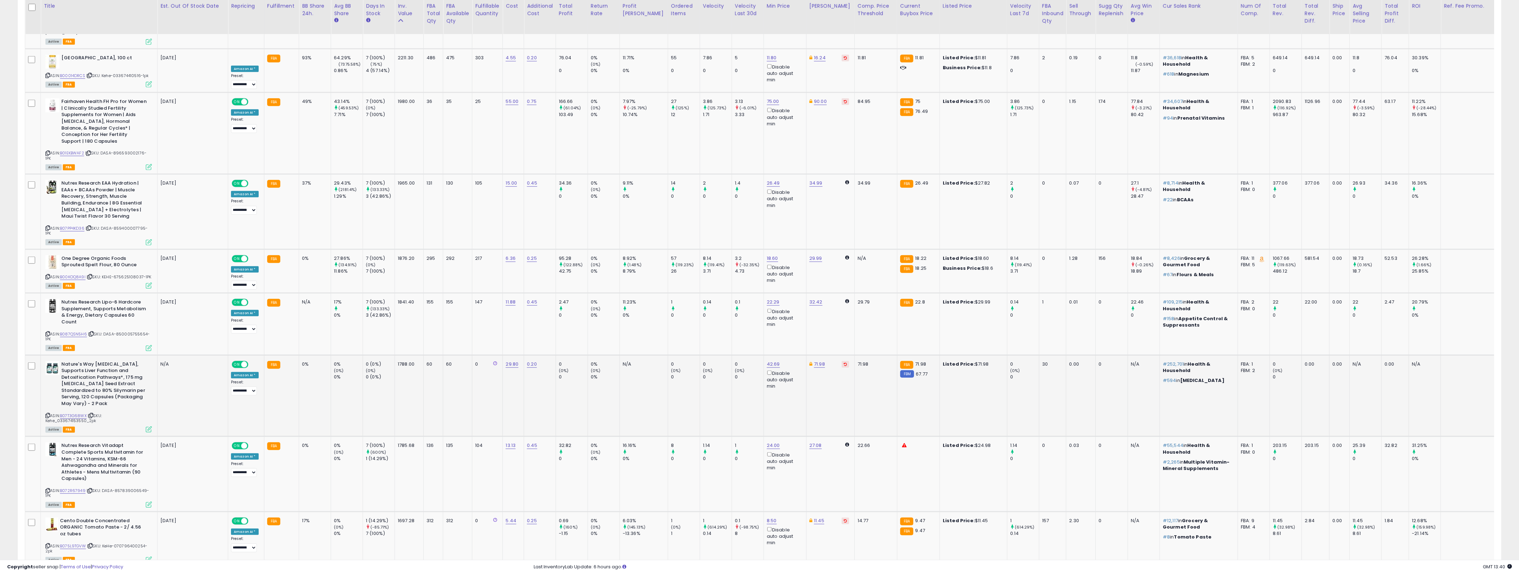
click at [732, 355] on td "0 (0%) 0" at bounding box center [748, 396] width 32 height 82
drag, startPoint x: 725, startPoint y: 340, endPoint x: 312, endPoint y: 312, distance: 414.3
click at [312, 355] on tr "Nature's Way [MEDICAL_DATA], Supports Liver Function and Detoxification Pathway…" at bounding box center [798, 396] width 1547 height 82
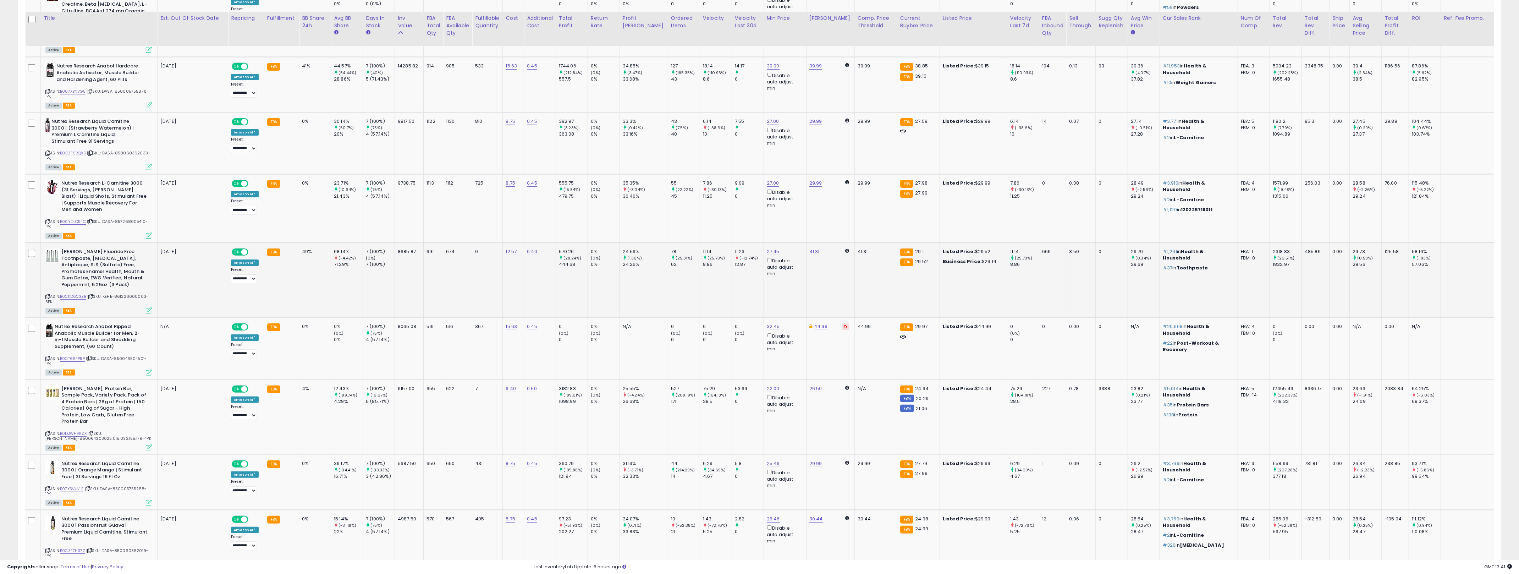
scroll to position [408, 0]
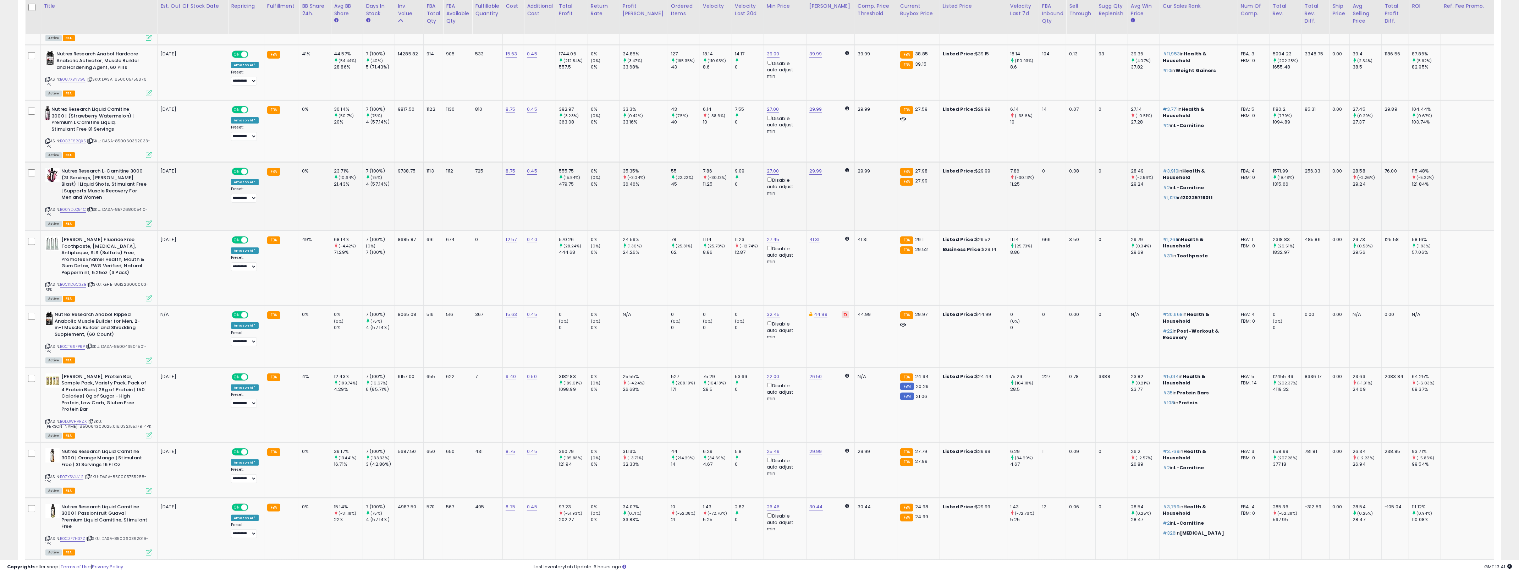
drag, startPoint x: 688, startPoint y: 190, endPoint x: 696, endPoint y: 190, distance: 7.5
click at [700, 189] on td "7.86 (-30.13%) 11.25" at bounding box center [716, 196] width 32 height 68
drag, startPoint x: 733, startPoint y: 197, endPoint x: 290, endPoint y: 209, distance: 443.3
click at [290, 209] on tr "Nutrex Research L-Carnitine 3000 (31 Servings, [PERSON_NAME] Blast) | Liquid Sh…" at bounding box center [798, 196] width 1547 height 68
click at [299, 195] on td "0%" at bounding box center [315, 196] width 32 height 68
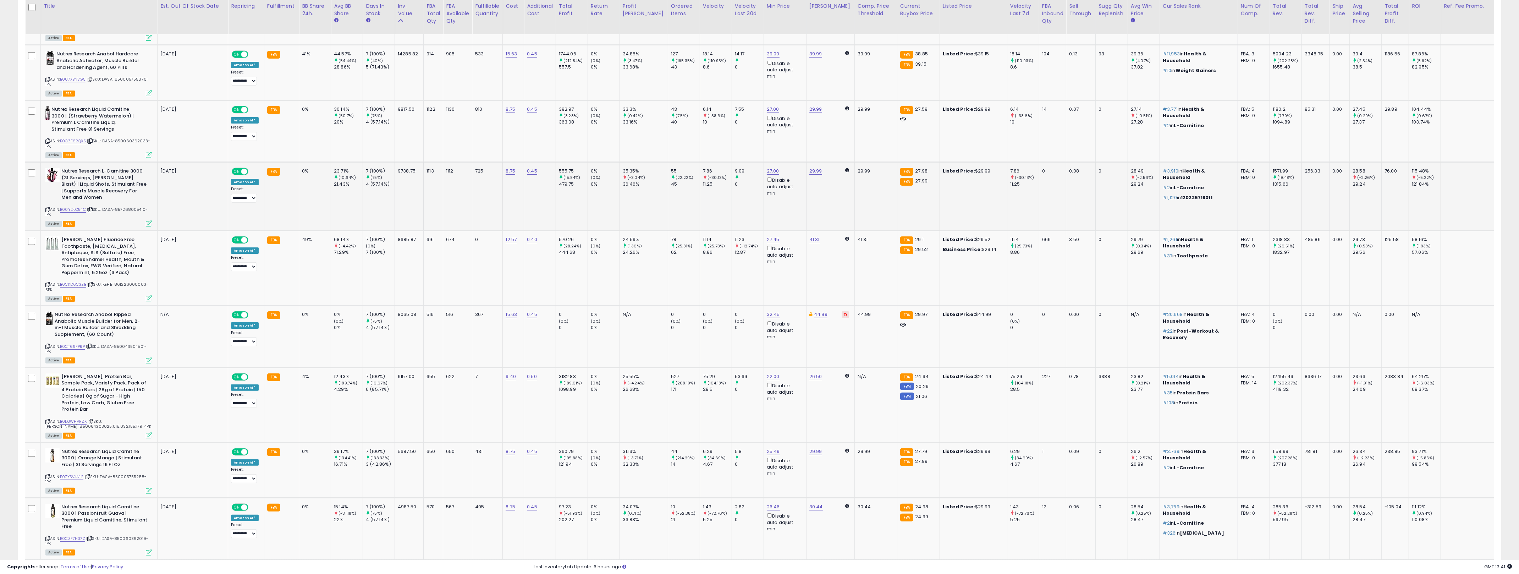
click at [299, 195] on td "0%" at bounding box center [315, 196] width 32 height 68
drag, startPoint x: 299, startPoint y: 195, endPoint x: 730, endPoint y: 204, distance: 430.8
click at [731, 204] on tr "Nutrex Research L-Carnitine 3000 (31 Servings, [PERSON_NAME] Blast) | Liquid Sh…" at bounding box center [798, 196] width 1547 height 68
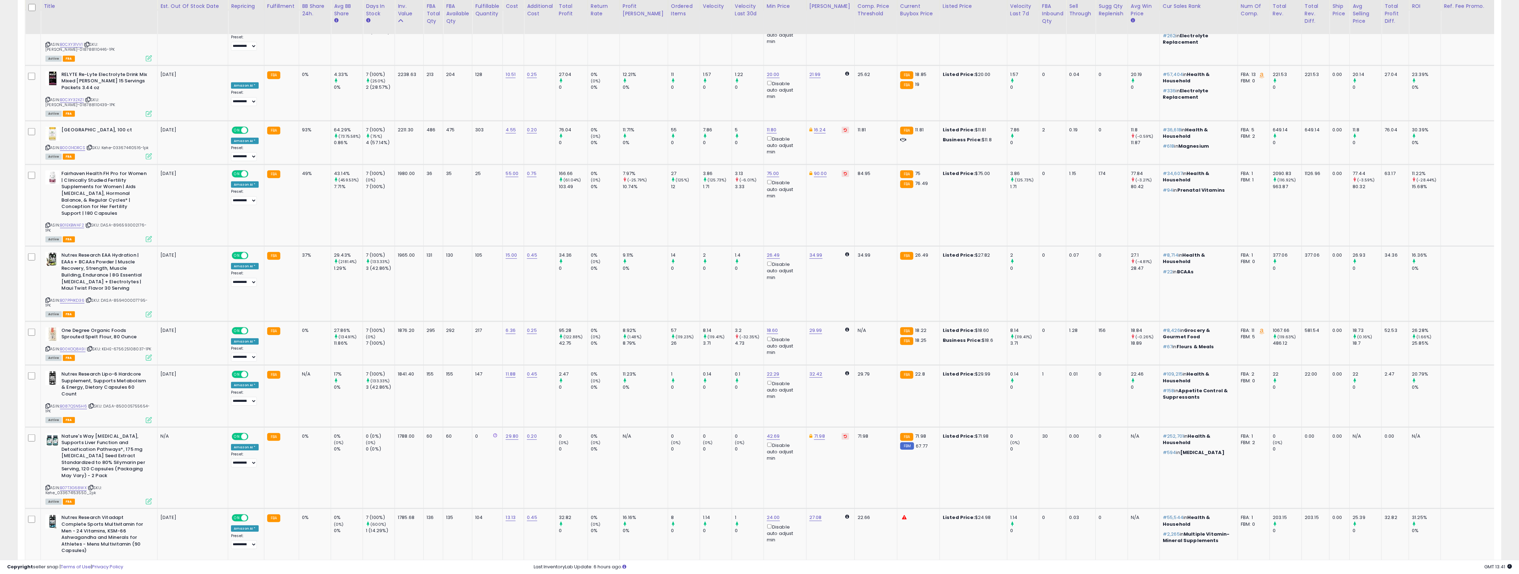
scroll to position [1473, 0]
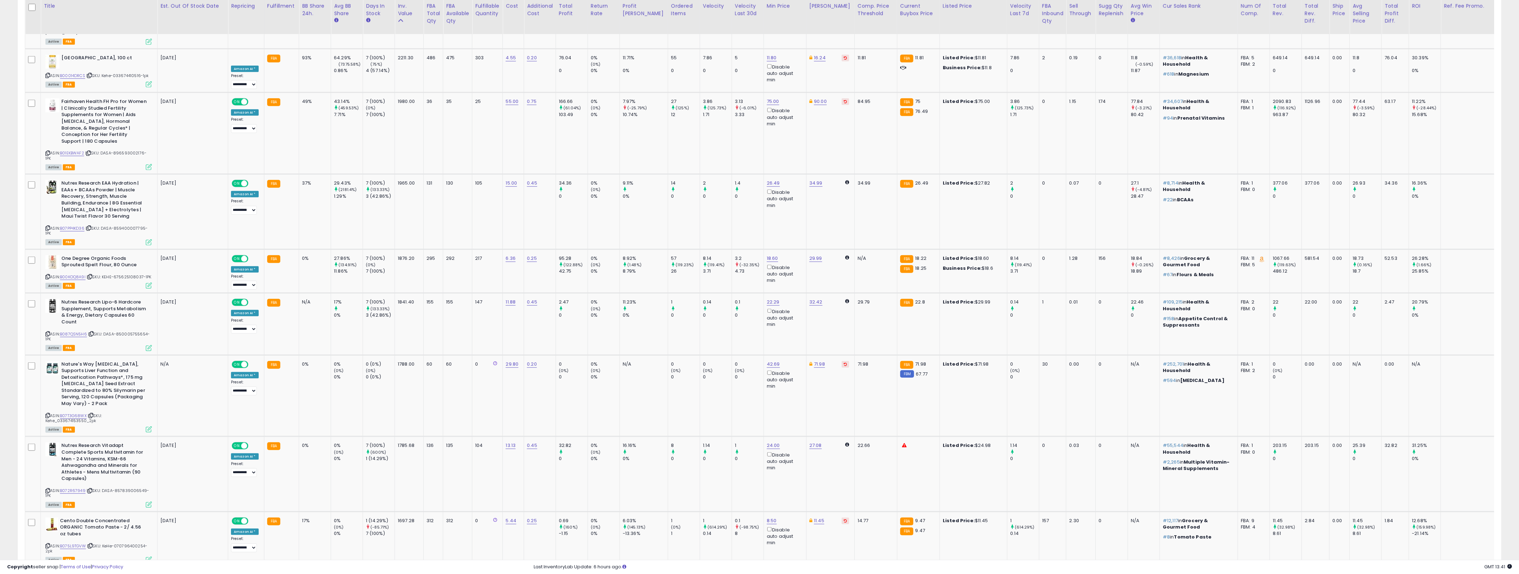
click at [762, 573] on link "2" at bounding box center [1427, 580] width 12 height 12
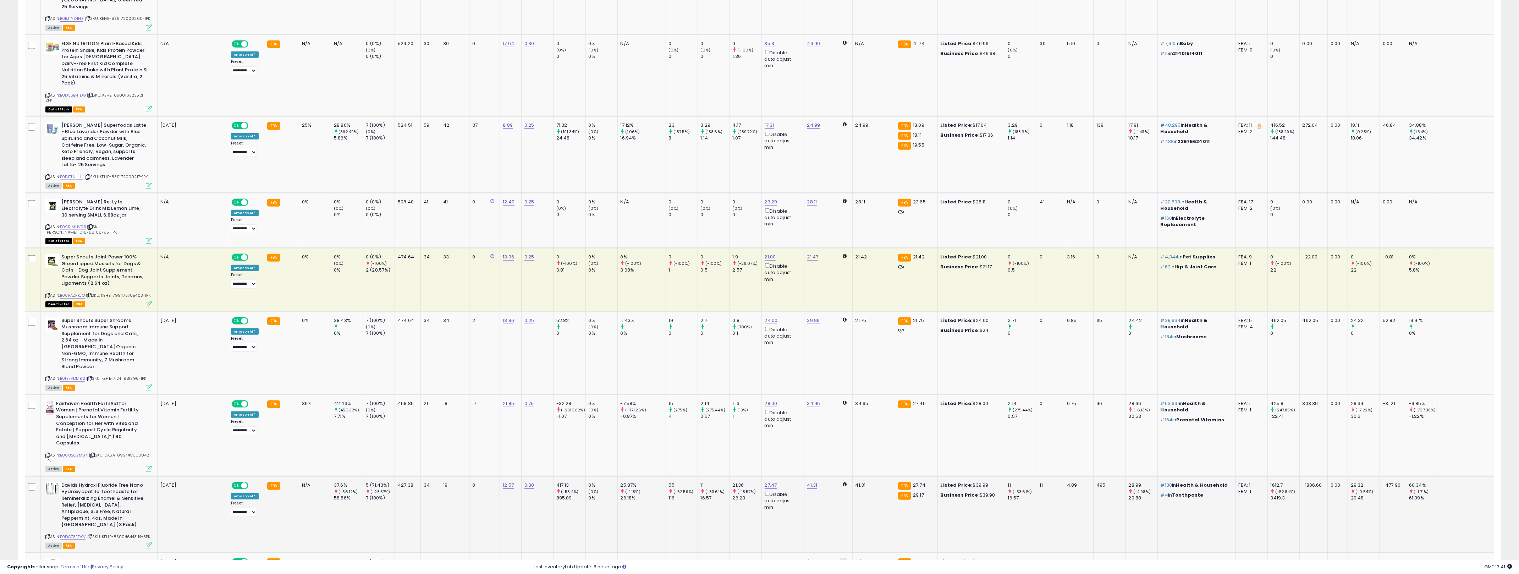
scroll to position [1572, 0]
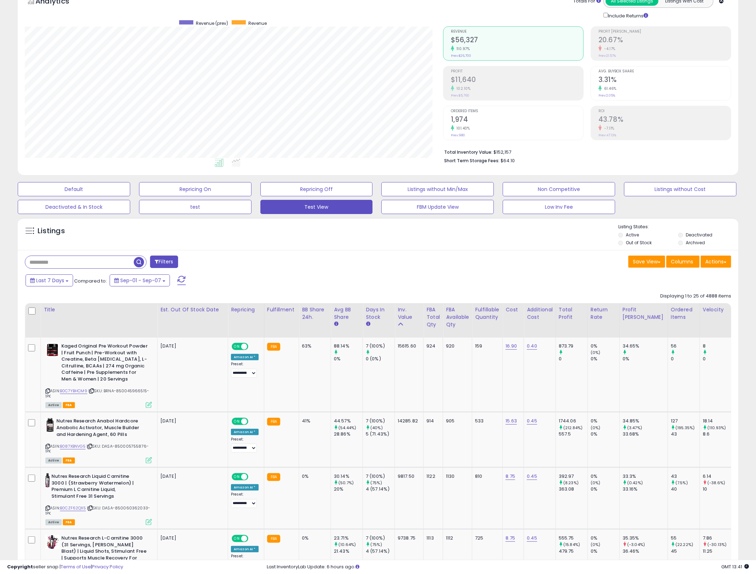
scroll to position [0, 0]
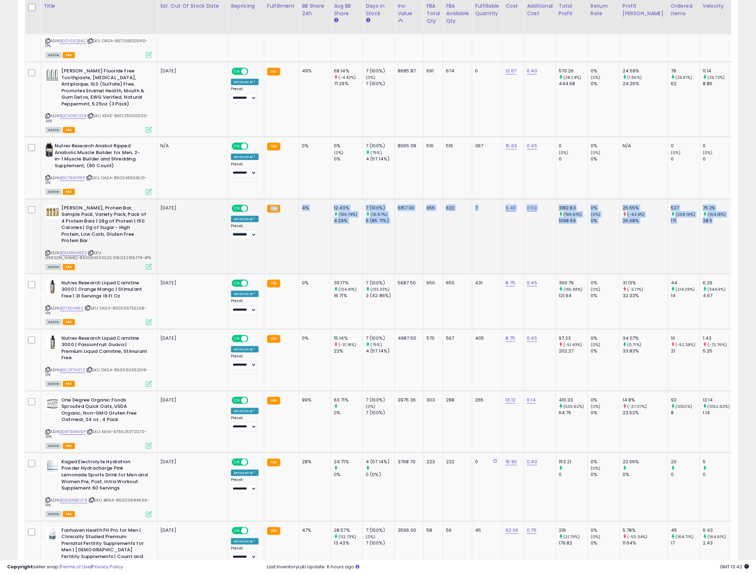
drag, startPoint x: 711, startPoint y: 222, endPoint x: 250, endPoint y: 240, distance: 460.9
click at [79, 250] on link "B0DJWHVRZX" at bounding box center [73, 253] width 27 height 6
click at [47, 251] on icon at bounding box center [47, 253] width 5 height 4
click at [522, 241] on td "9.40" at bounding box center [513, 236] width 21 height 75
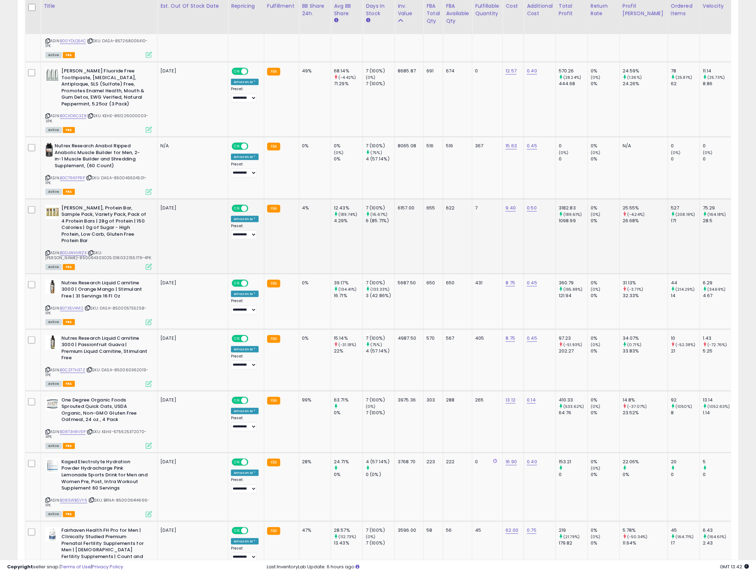
click at [547, 249] on td "0.50" at bounding box center [540, 236] width 32 height 75
click at [548, 249] on td "0.50" at bounding box center [540, 236] width 32 height 75
drag, startPoint x: 548, startPoint y: 249, endPoint x: 305, endPoint y: 227, distance: 243.3
click at [305, 227] on td "4%" at bounding box center [315, 236] width 32 height 75
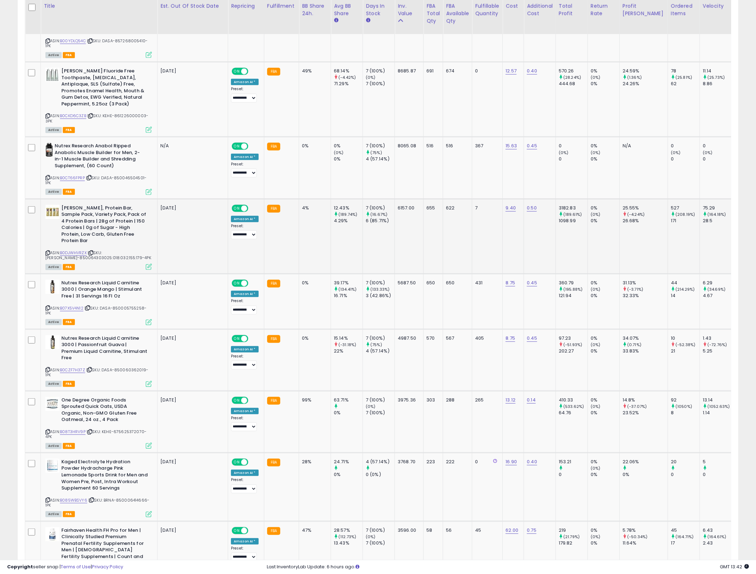
click at [305, 227] on td "4%" at bounding box center [315, 236] width 32 height 75
drag, startPoint x: 305, startPoint y: 227, endPoint x: 527, endPoint y: 248, distance: 222.4
click at [83, 250] on link "B0DJWHVRZX" at bounding box center [73, 253] width 27 height 6
click at [445, 232] on td "622" at bounding box center [457, 236] width 29 height 75
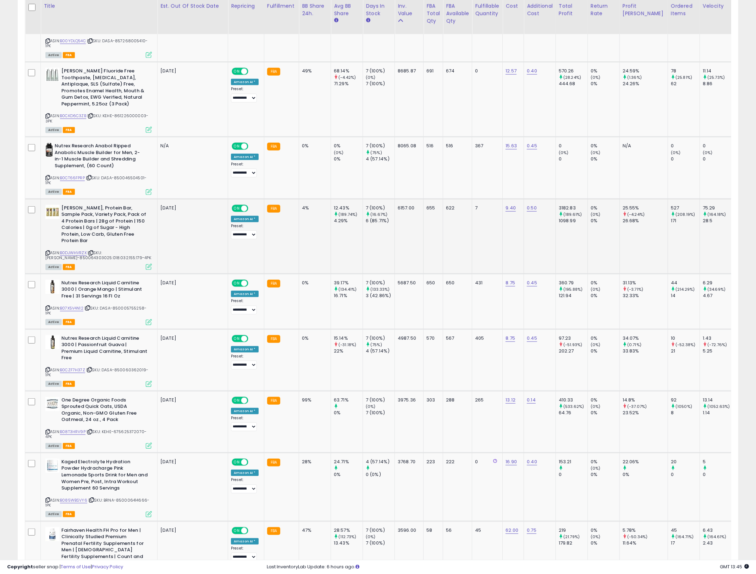
drag, startPoint x: 534, startPoint y: 238, endPoint x: 627, endPoint y: 18, distance: 238.7
click at [534, 238] on td "0.50" at bounding box center [540, 236] width 32 height 75
click at [77, 215] on b "[PERSON_NAME], Protein Bar, Sample Pack, Variety Pack, Pack of 4 Protein Bars |…" at bounding box center [104, 225] width 86 height 41
drag, startPoint x: 590, startPoint y: 216, endPoint x: 295, endPoint y: 211, distance: 295.6
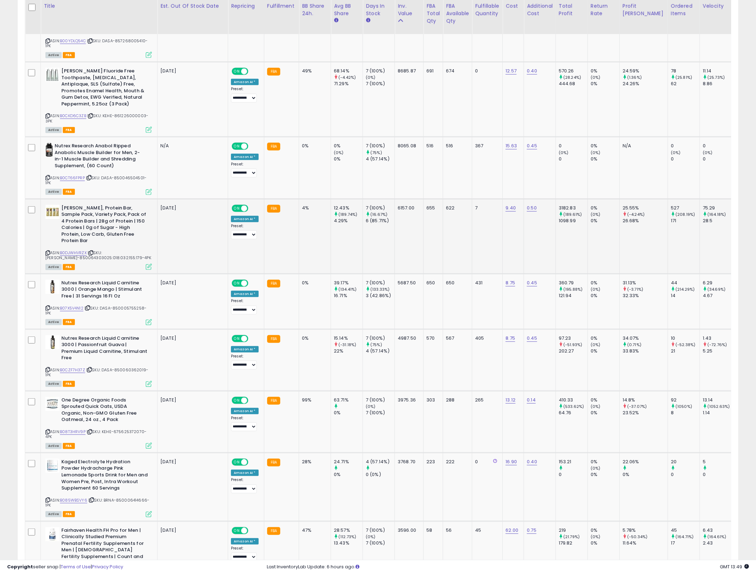
click at [296, 211] on td "FBA" at bounding box center [281, 236] width 35 height 75
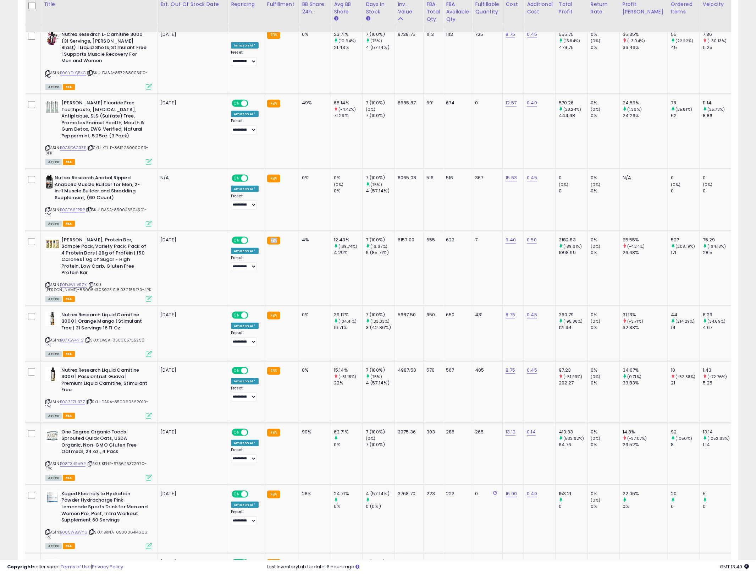
scroll to position [543, 0]
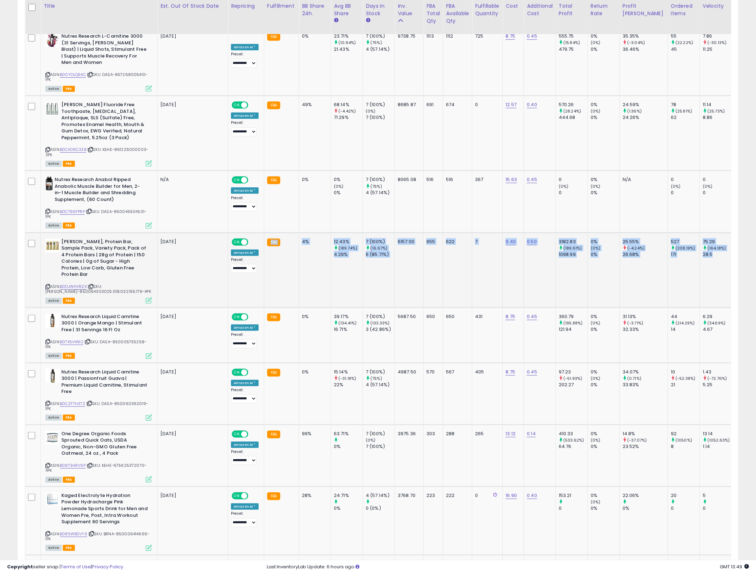
drag, startPoint x: 698, startPoint y: 253, endPoint x: 296, endPoint y: 241, distance: 402.2
click at [113, 283] on span "| SKU: [PERSON_NAME]-850064303025:018:032:155:179-4PK" at bounding box center [98, 288] width 106 height 11
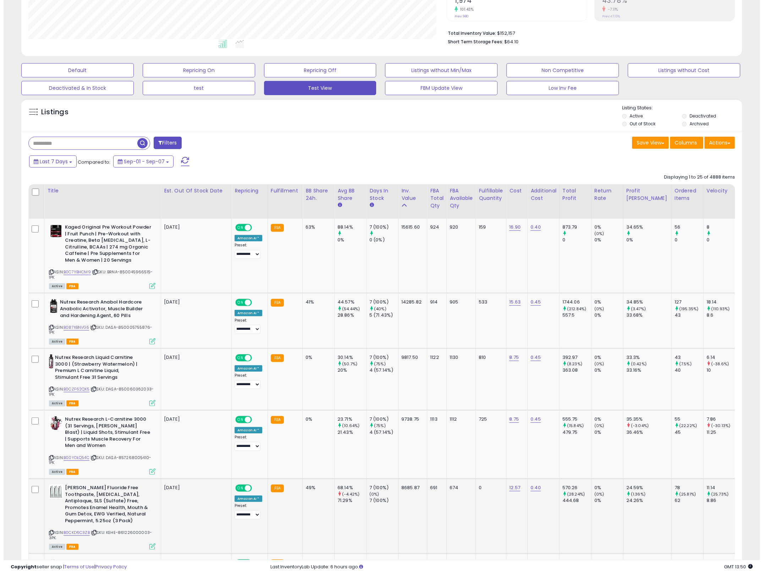
scroll to position [0, 0]
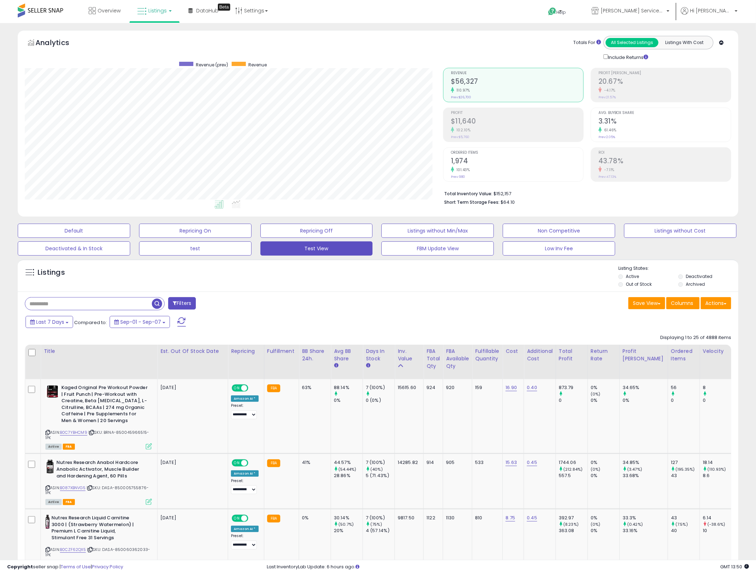
click at [106, 302] on input "text" at bounding box center [88, 303] width 127 height 12
type input "*********"
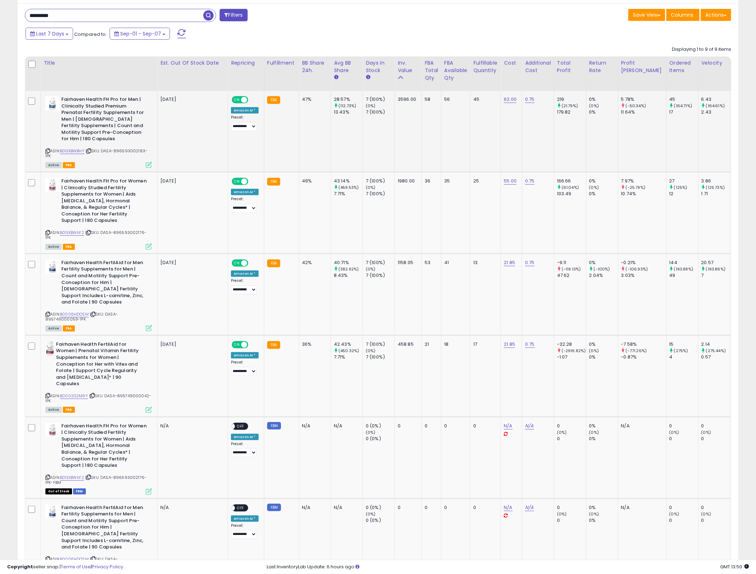
scroll to position [145, 419]
drag, startPoint x: 494, startPoint y: 192, endPoint x: 456, endPoint y: 185, distance: 38.9
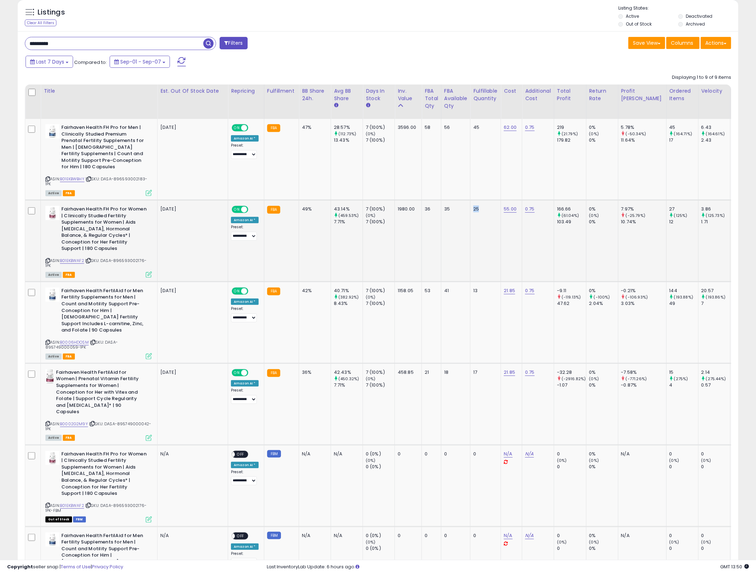
scroll to position [0, 0]
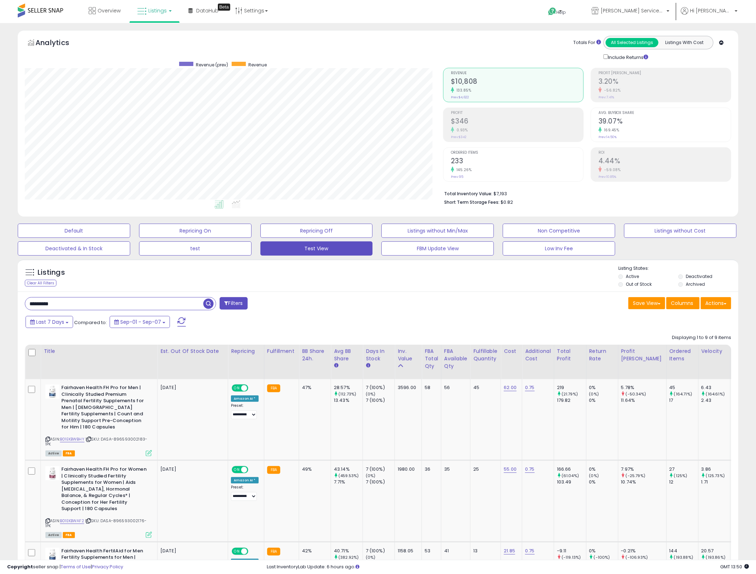
click at [464, 328] on div "Last 7 Days Compared to: Sep-01 - Sep-07" at bounding box center [289, 323] width 530 height 16
click at [121, 308] on input "*********" at bounding box center [114, 303] width 178 height 12
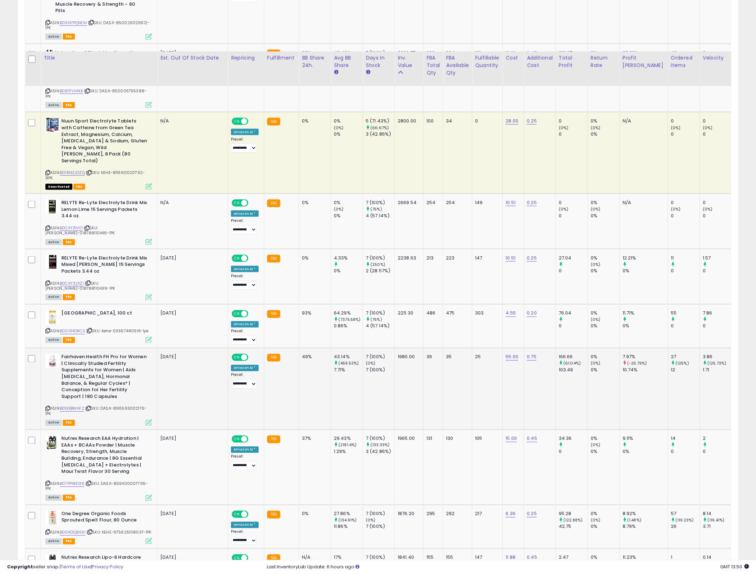
scroll to position [1473, 0]
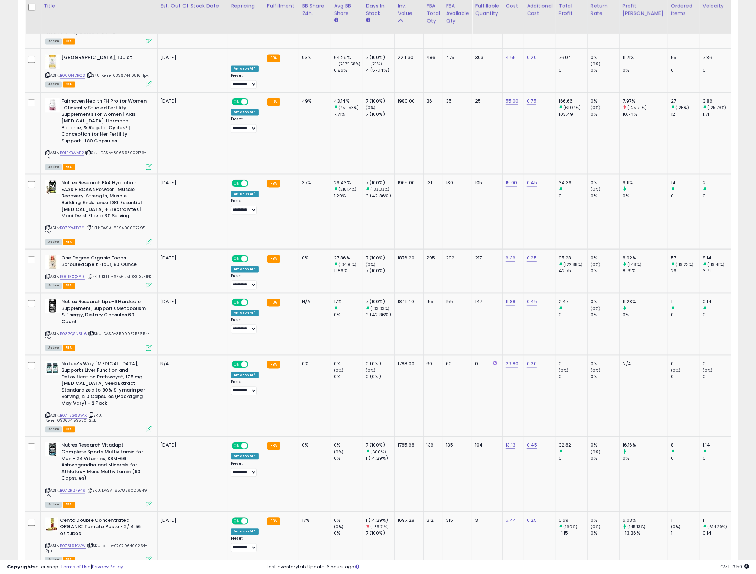
click at [665, 573] on link "2" at bounding box center [664, 580] width 12 height 12
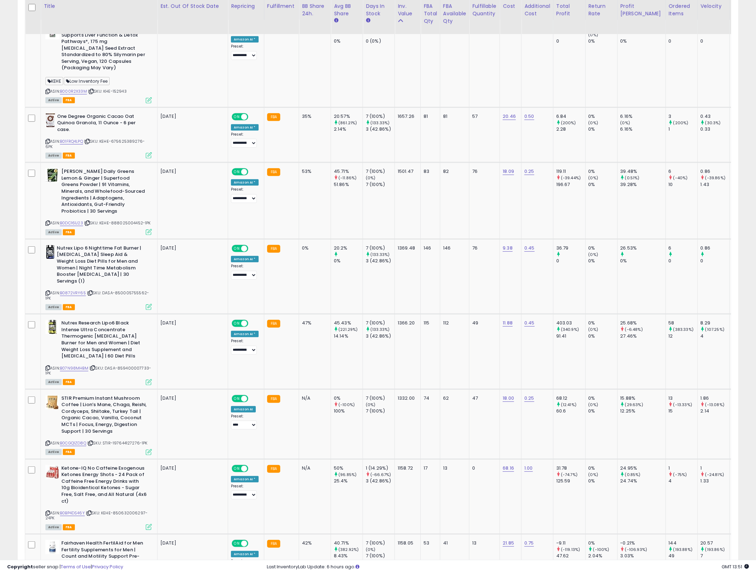
scroll to position [648, 0]
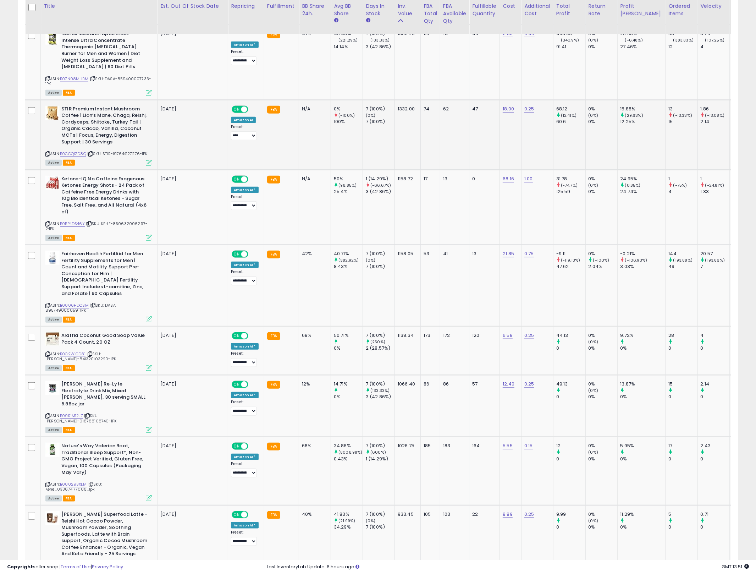
click at [46, 152] on icon at bounding box center [47, 154] width 5 height 4
click at [76, 151] on link "B0CGQ1ZD8Q" at bounding box center [73, 154] width 26 height 6
